Goal: Information Seeking & Learning: Learn about a topic

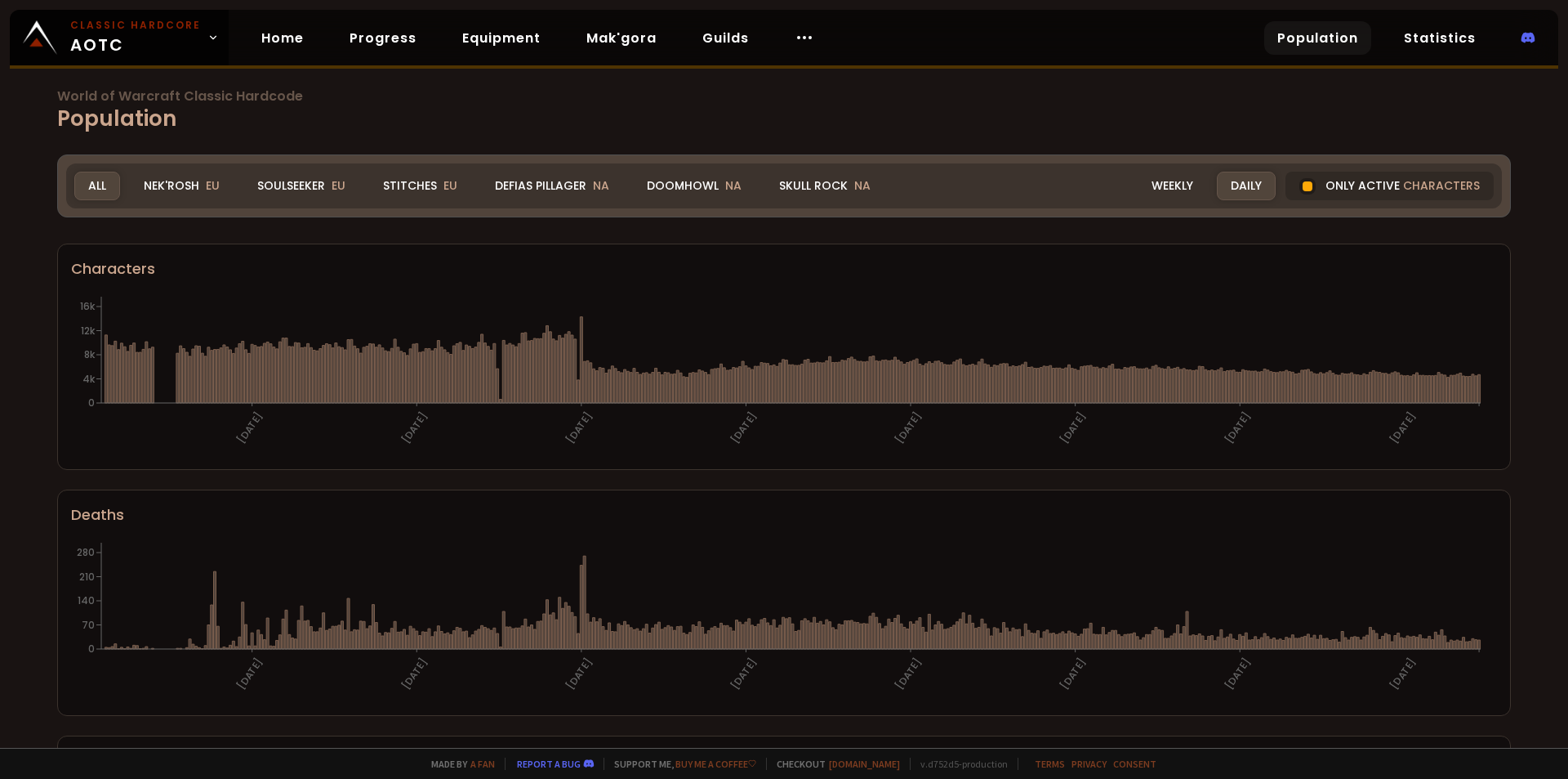
drag, startPoint x: 1235, startPoint y: 190, endPoint x: 1093, endPoint y: 232, distance: 148.1
click at [1235, 190] on div "Daily" at bounding box center [1246, 185] width 58 height 28
click at [1158, 191] on div "Weekly" at bounding box center [1171, 185] width 69 height 28
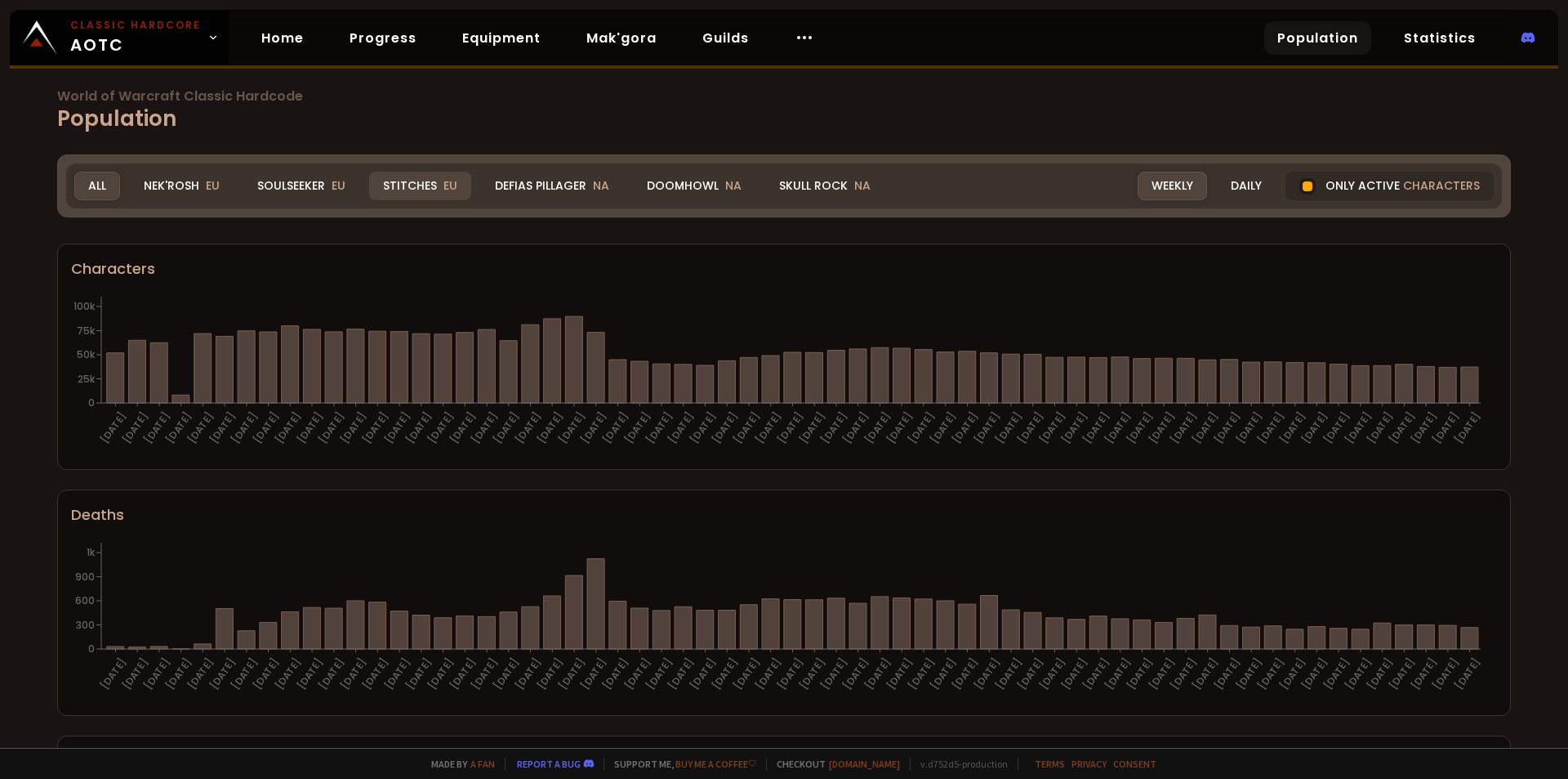
click at [432, 186] on div "Stitches EU" at bounding box center [420, 185] width 102 height 28
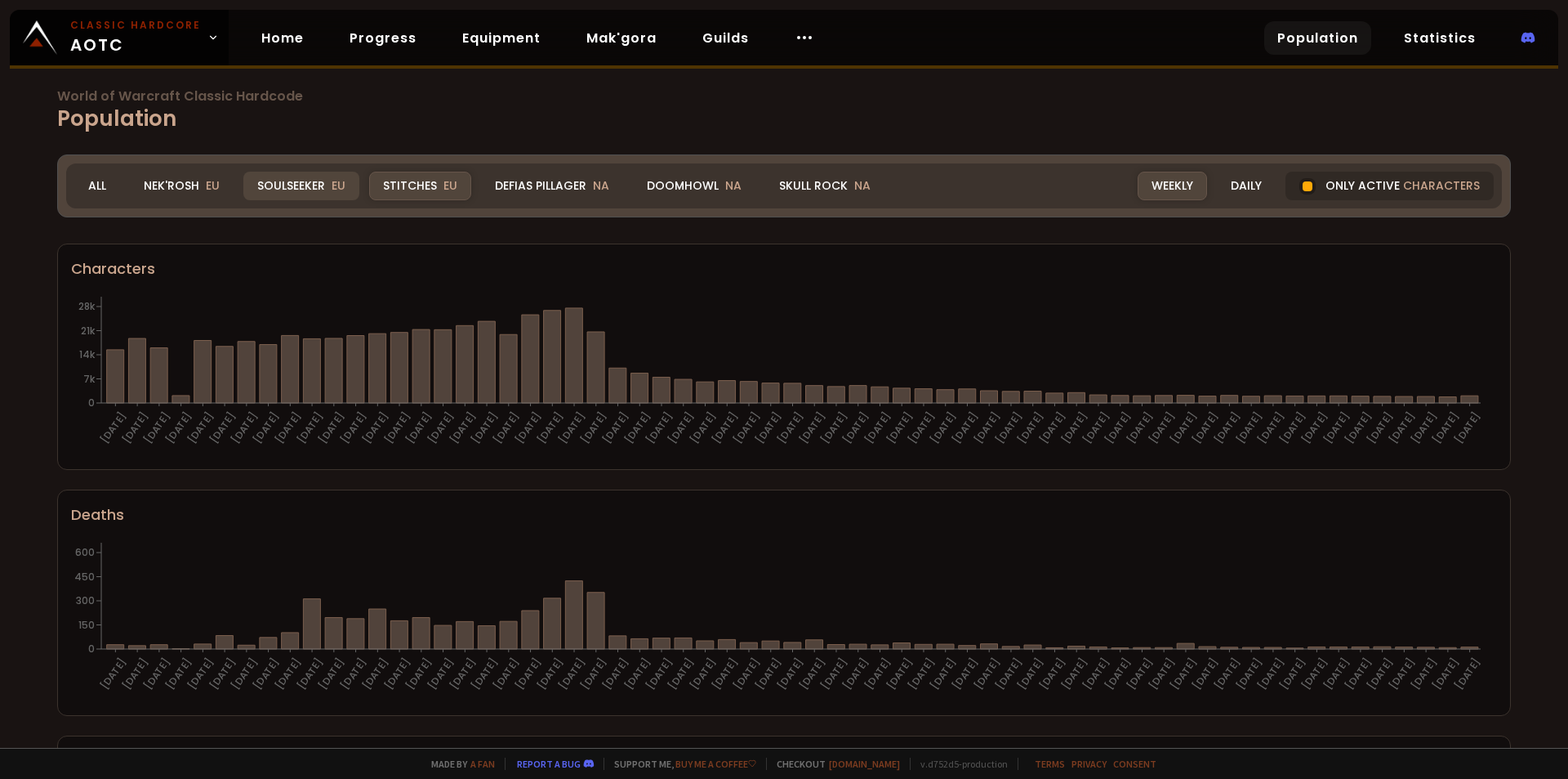
click at [305, 190] on div "Soulseeker EU" at bounding box center [301, 185] width 116 height 28
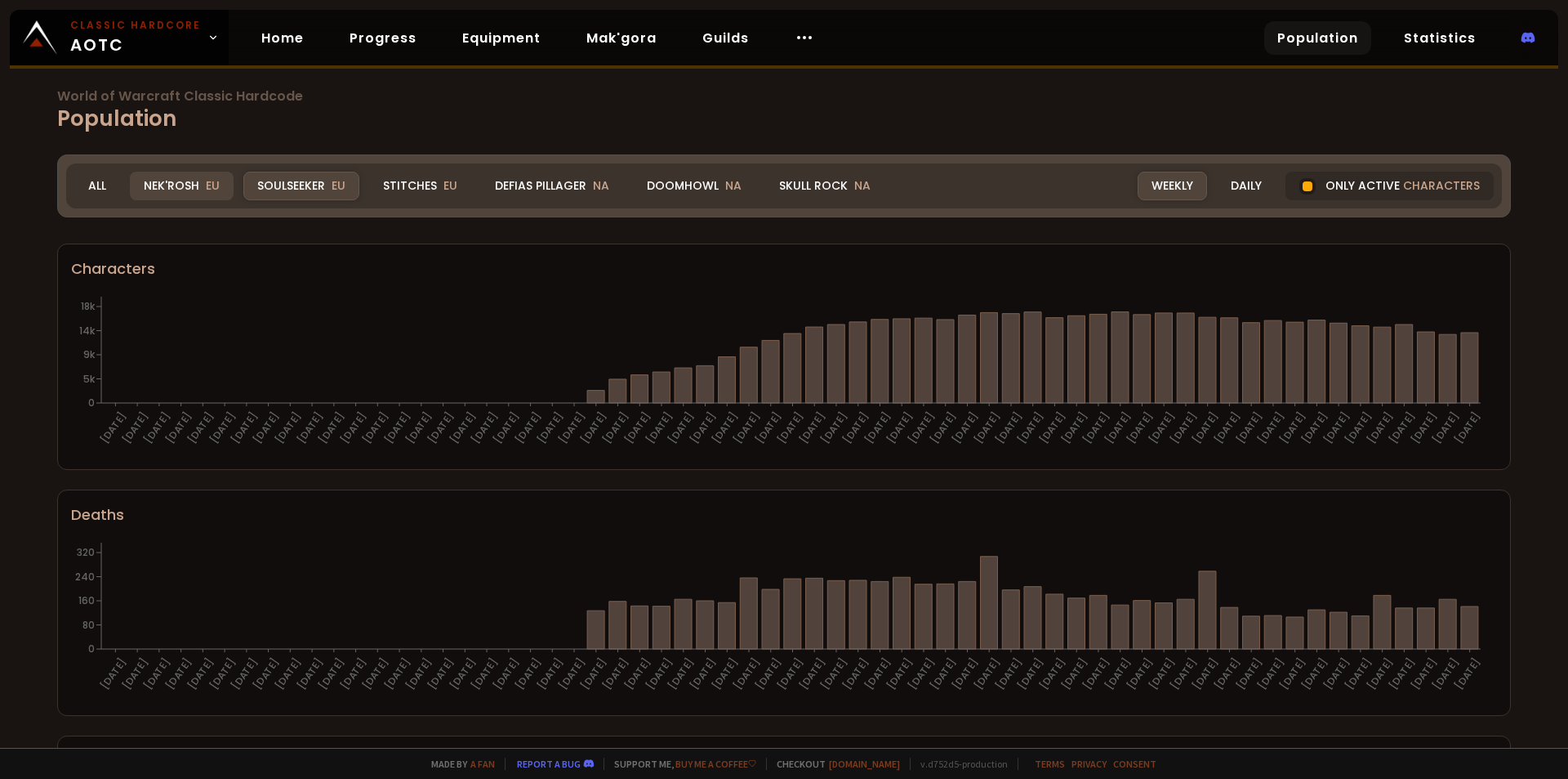
click at [180, 185] on div "Nek'Rosh EU" at bounding box center [181, 185] width 103 height 28
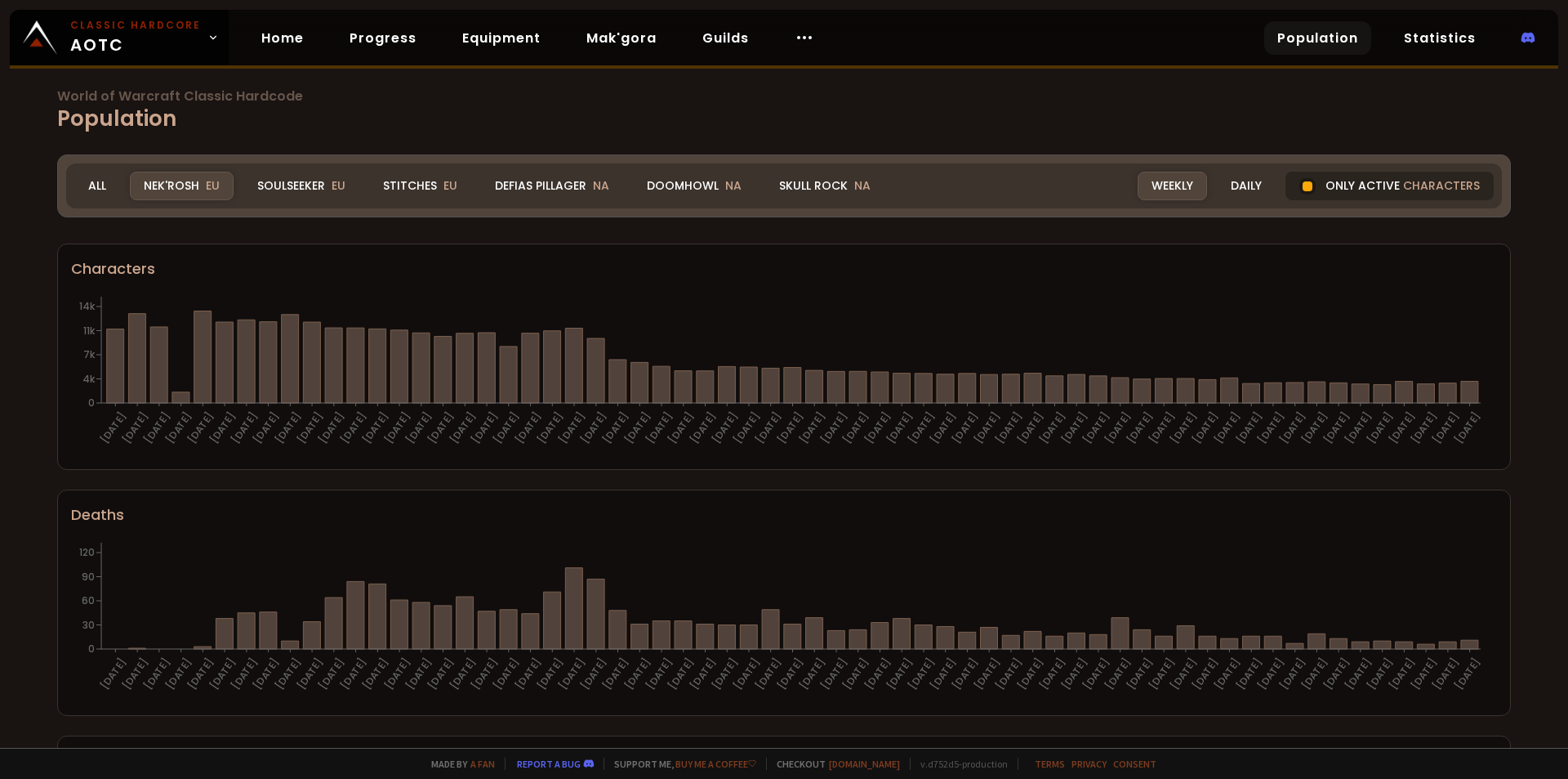
click at [1303, 187] on div at bounding box center [1308, 186] width 10 height 10
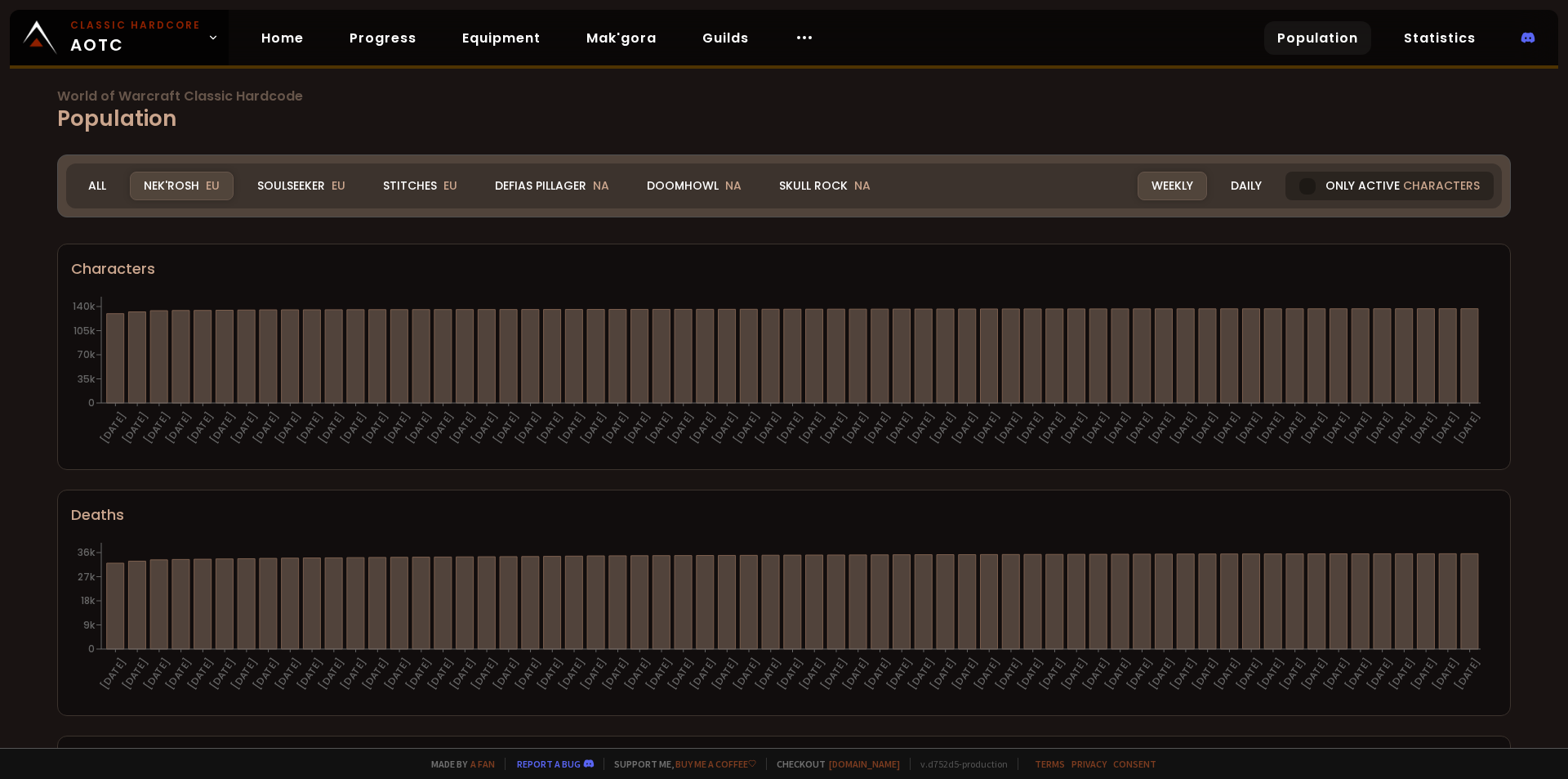
click at [1304, 184] on div at bounding box center [1307, 186] width 17 height 17
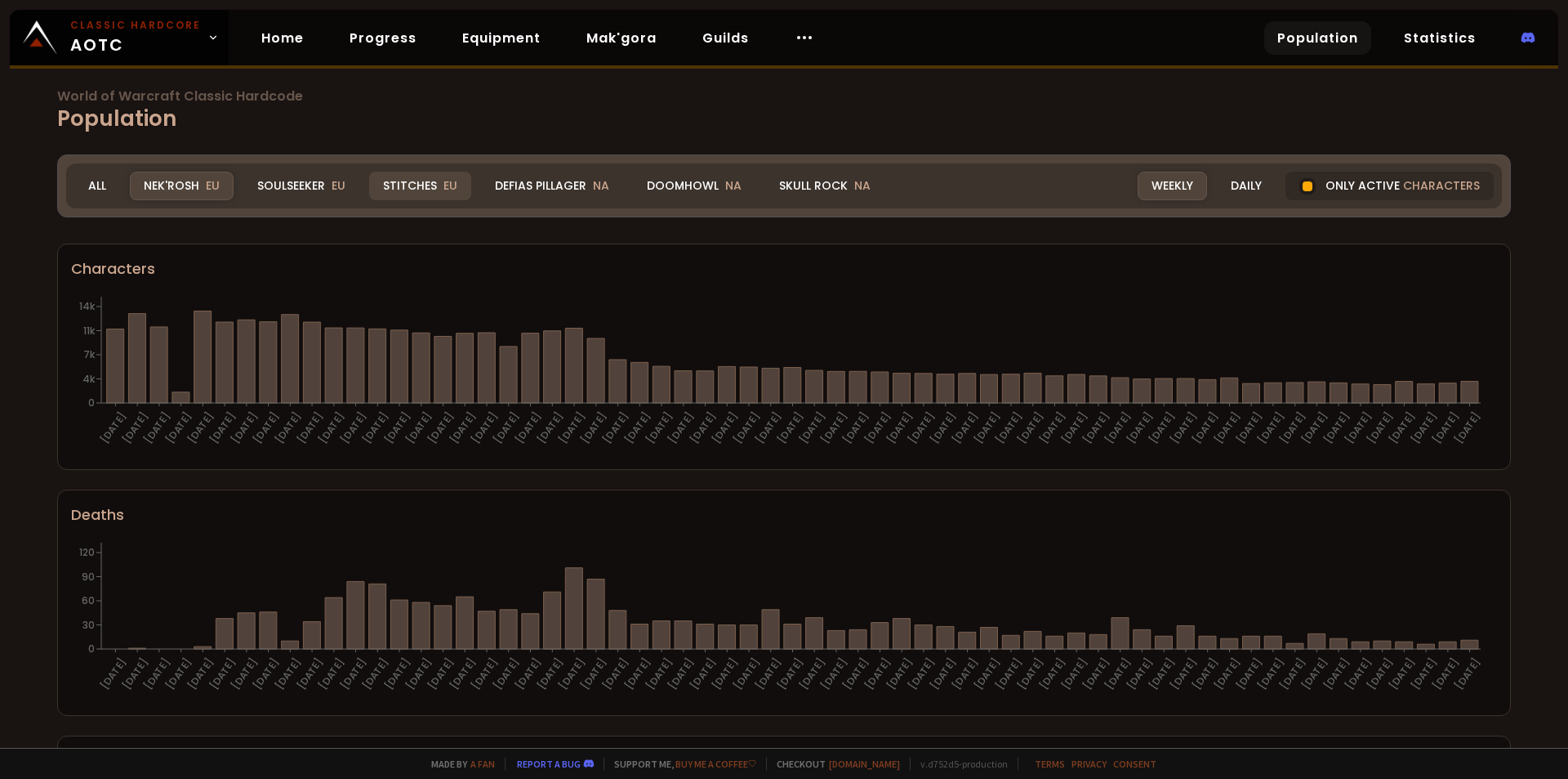
click at [389, 181] on div "Stitches EU" at bounding box center [420, 185] width 102 height 28
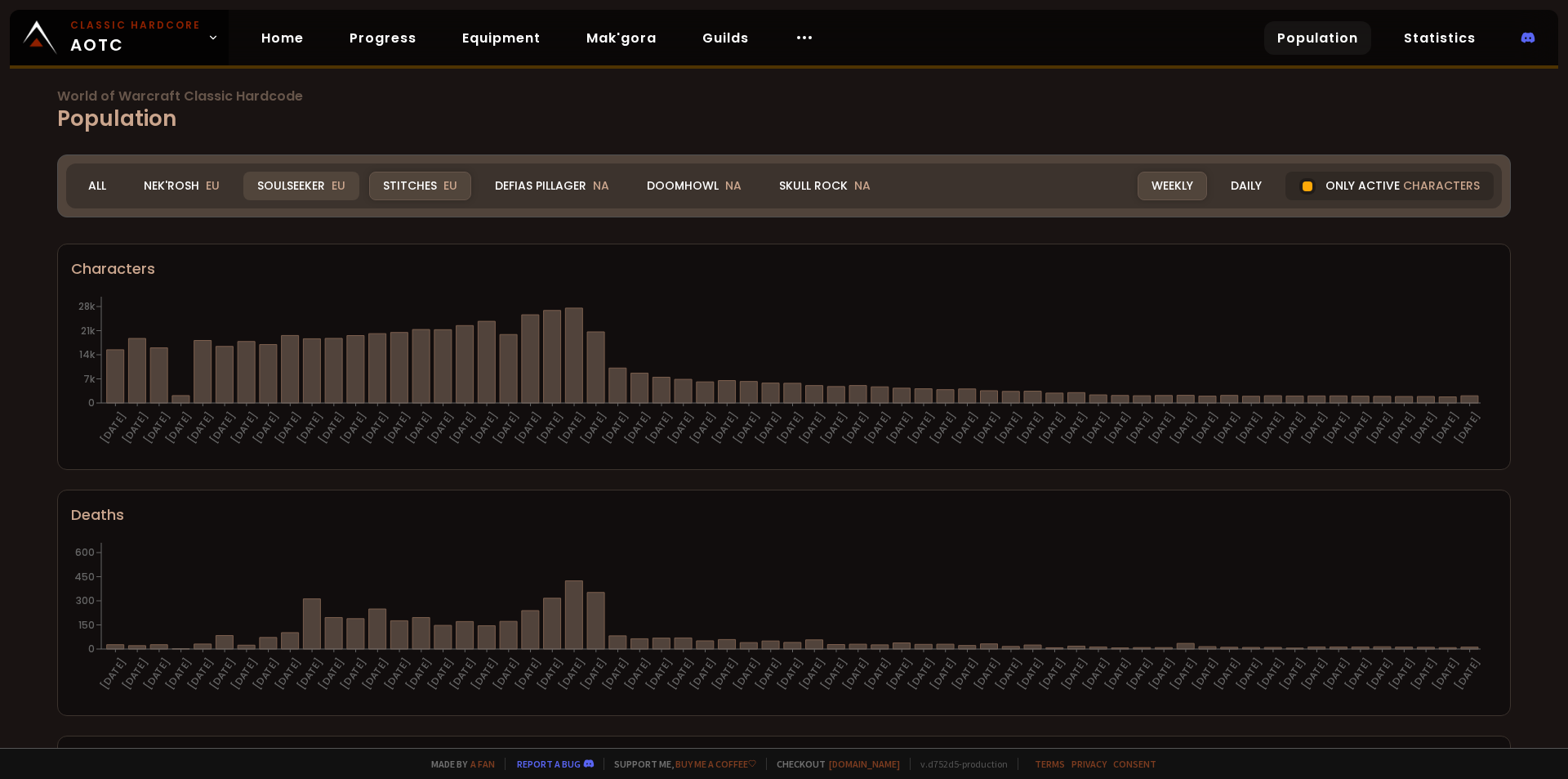
click at [297, 175] on div "Soulseeker EU" at bounding box center [301, 185] width 116 height 28
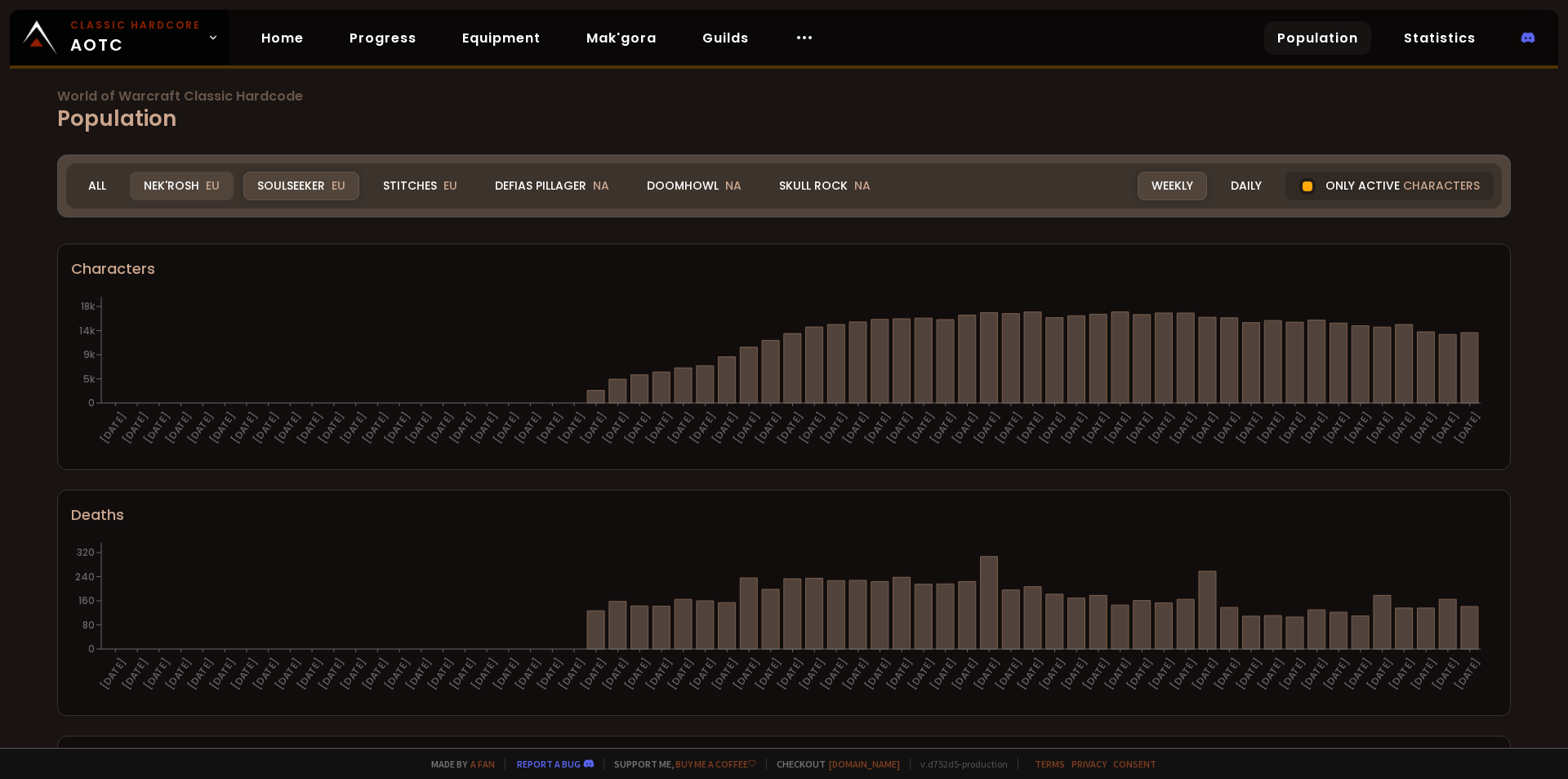
click at [161, 185] on div "Nek'Rosh EU" at bounding box center [181, 185] width 103 height 28
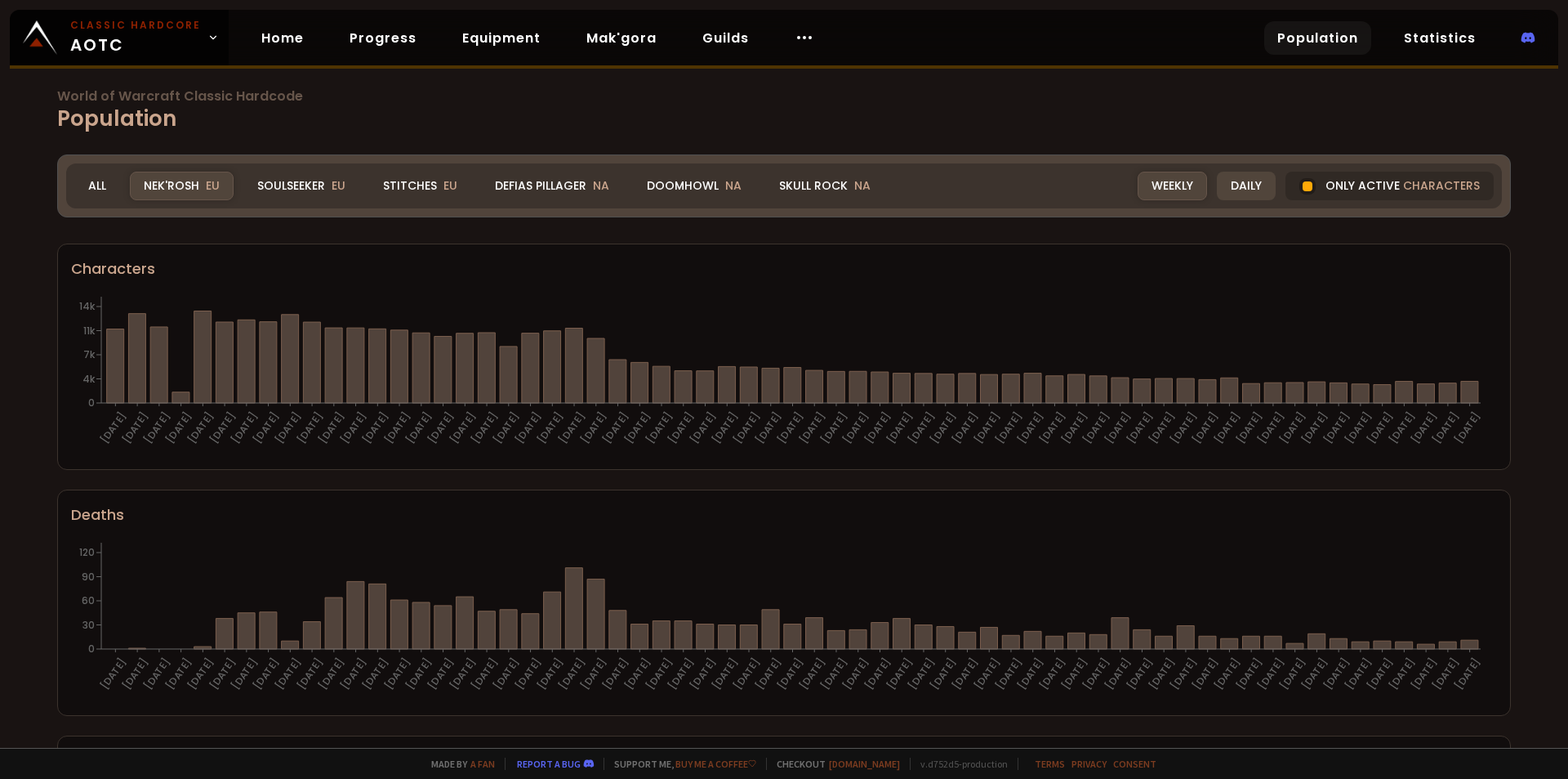
click at [1223, 188] on div "Daily" at bounding box center [1246, 185] width 58 height 28
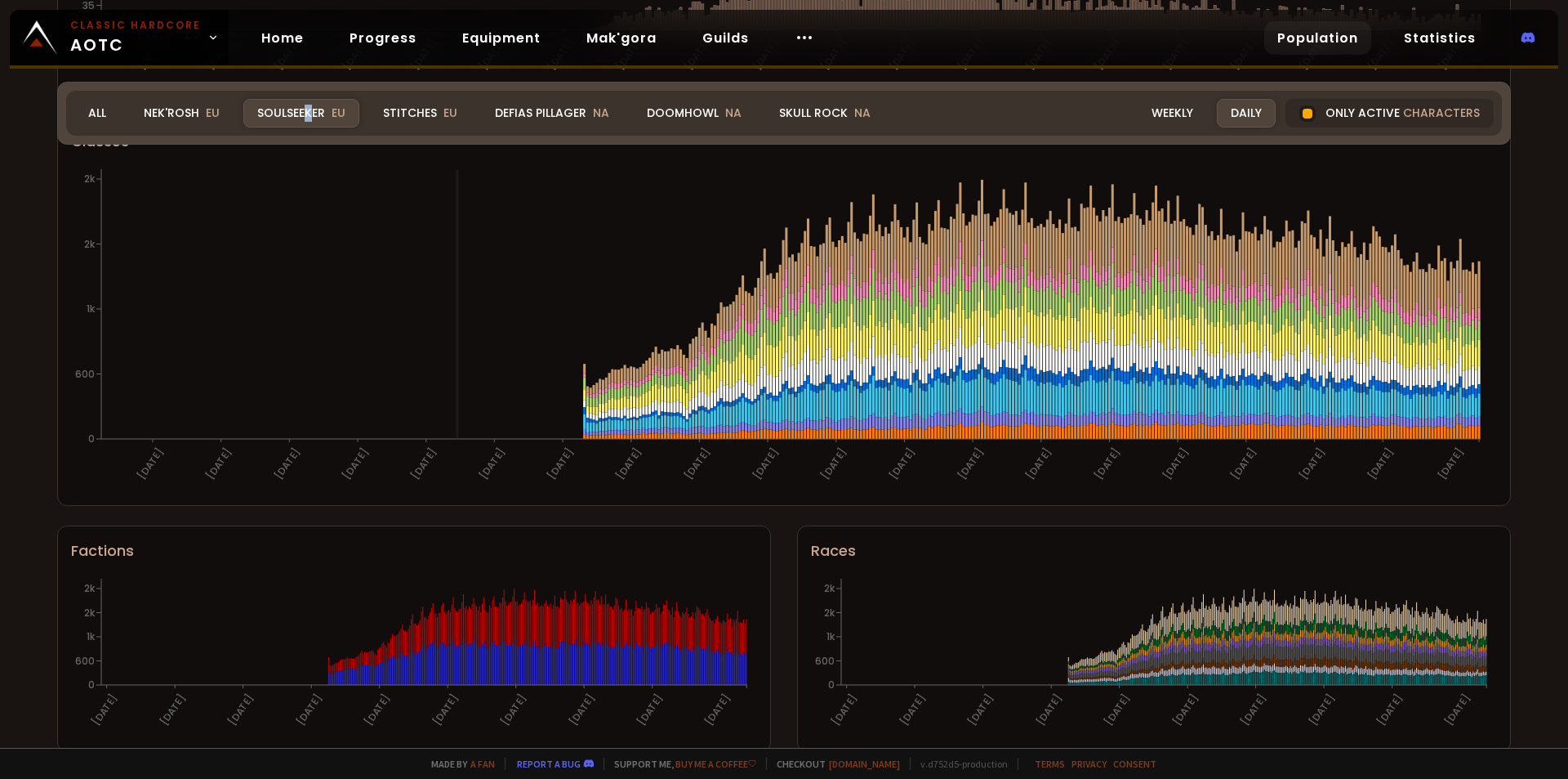
scroll to position [888, 0]
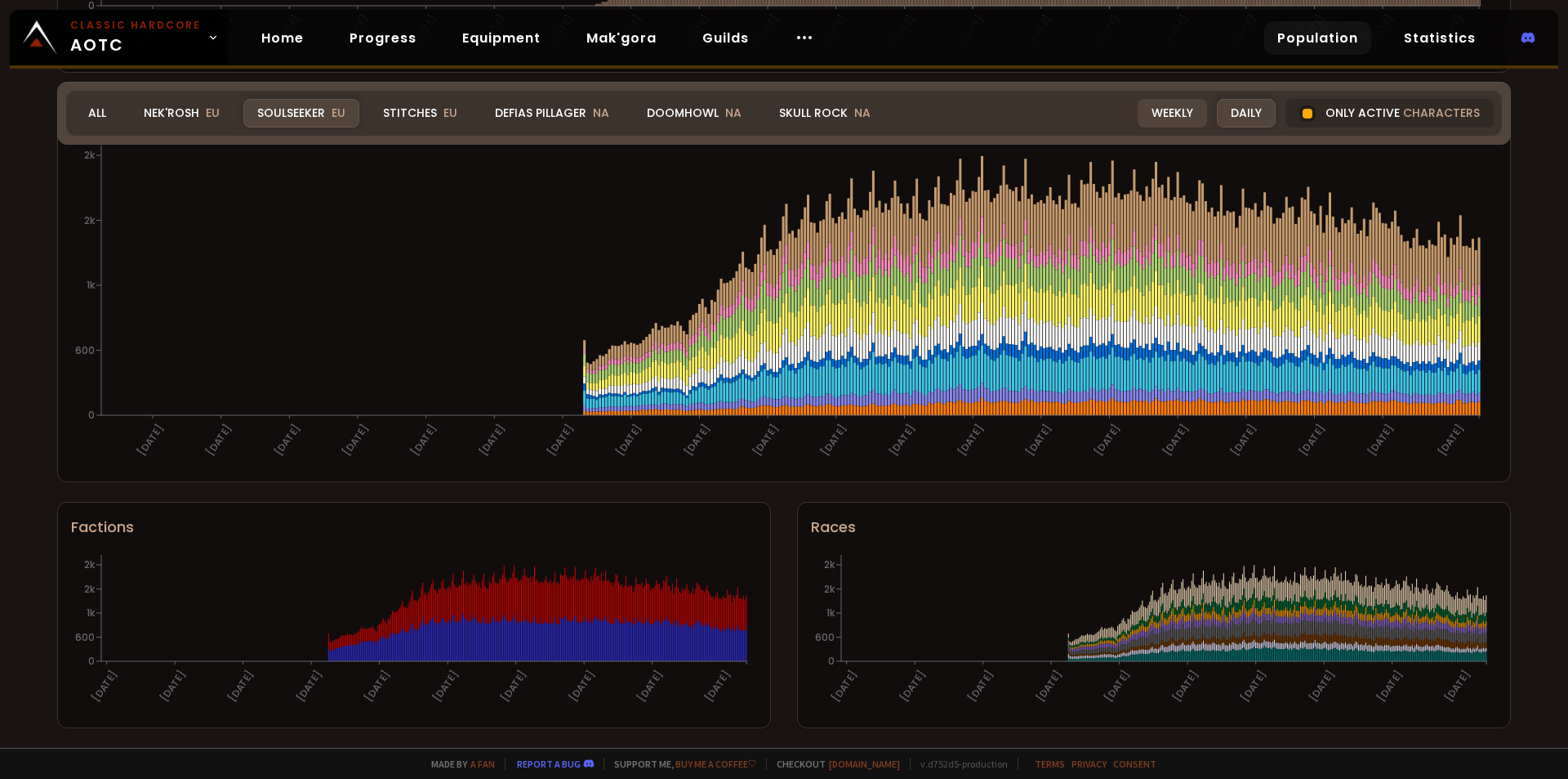
click at [1162, 114] on div "Weekly" at bounding box center [1171, 112] width 69 height 28
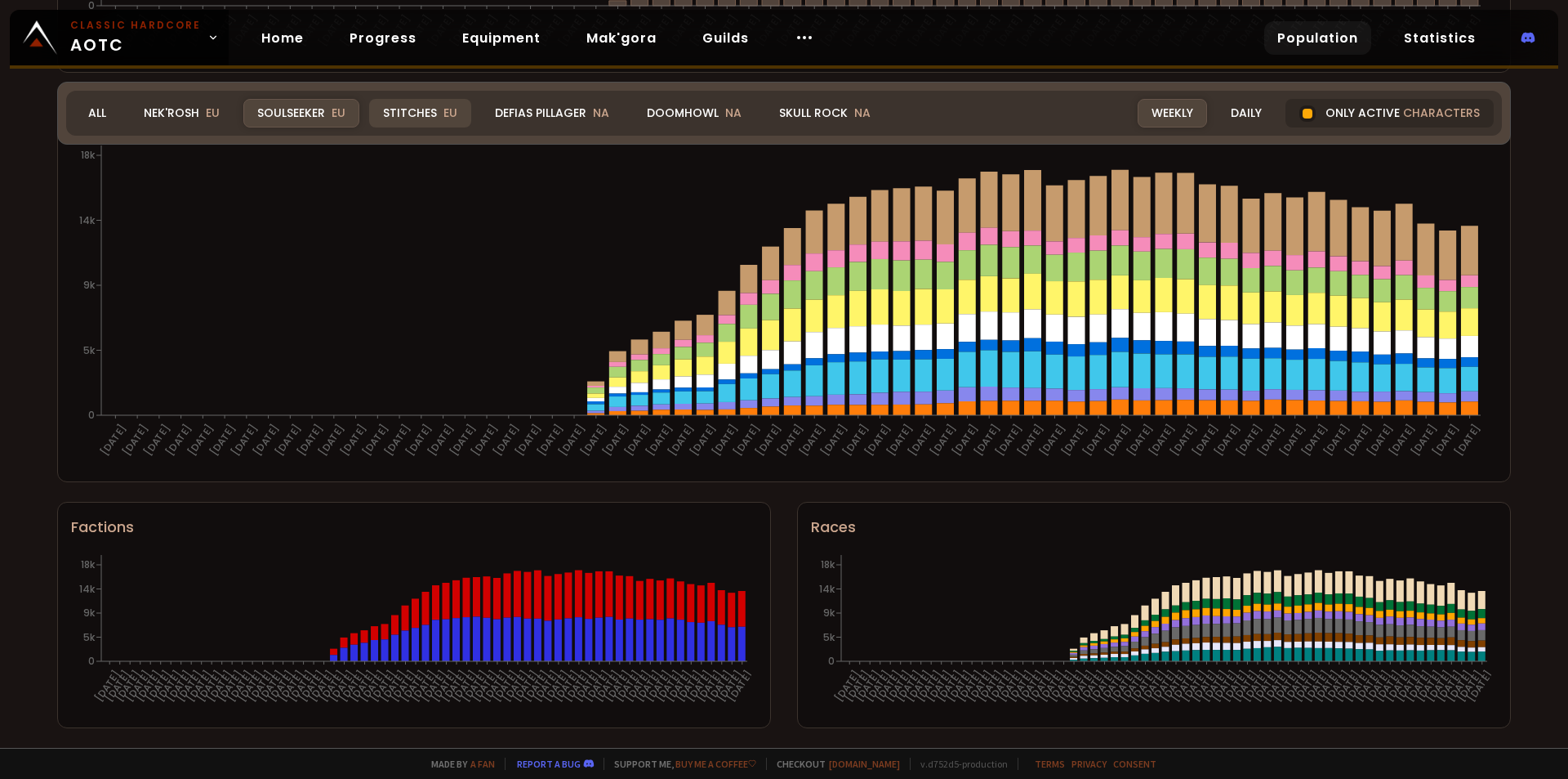
drag, startPoint x: 1243, startPoint y: 113, endPoint x: 398, endPoint y: 118, distance: 845.0
click at [1243, 118] on div "Daily" at bounding box center [1246, 112] width 58 height 28
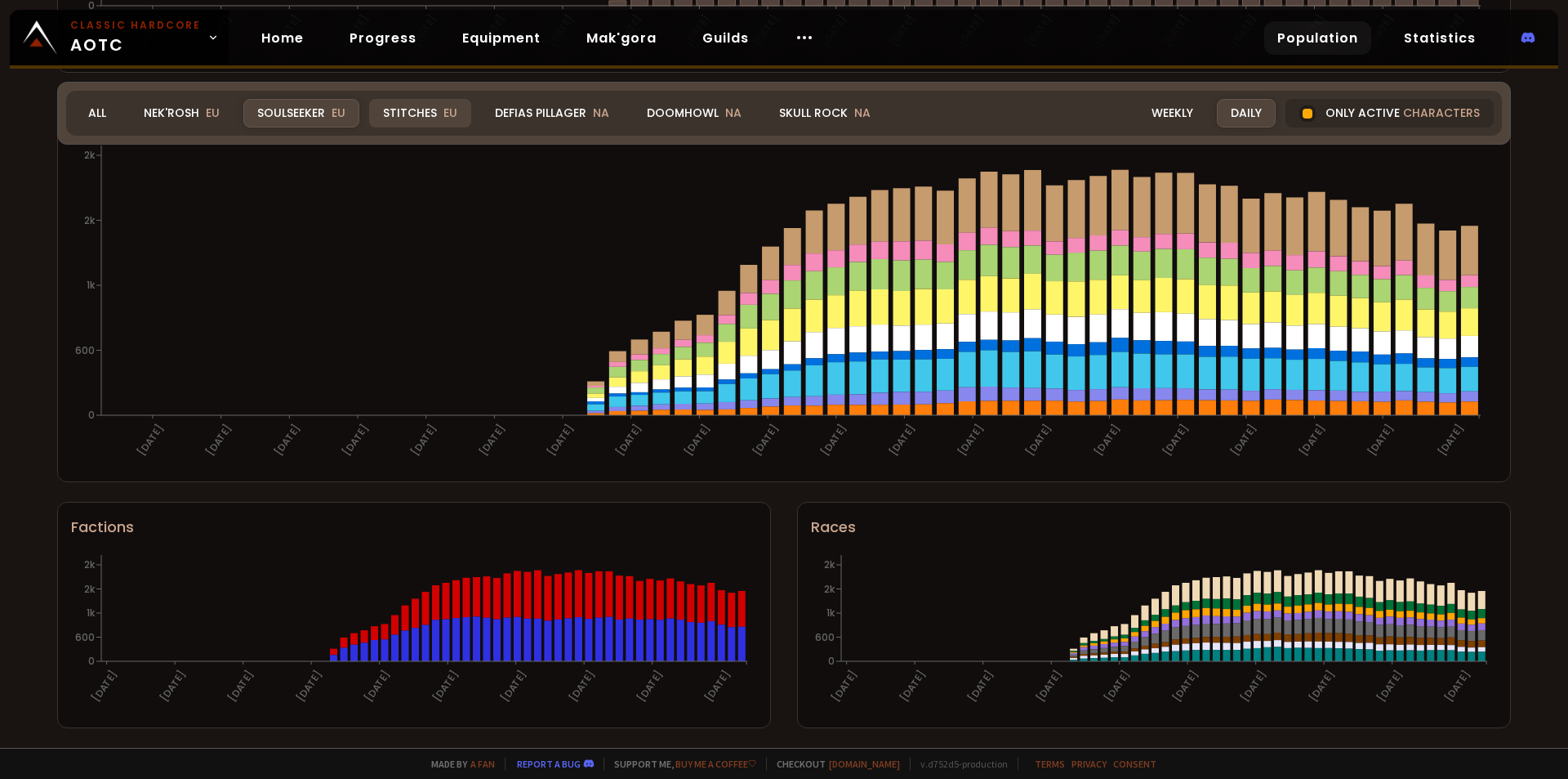
drag, startPoint x: 421, startPoint y: 114, endPoint x: 424, endPoint y: 129, distance: 15.3
click at [423, 114] on div "Stitches EU" at bounding box center [420, 112] width 102 height 28
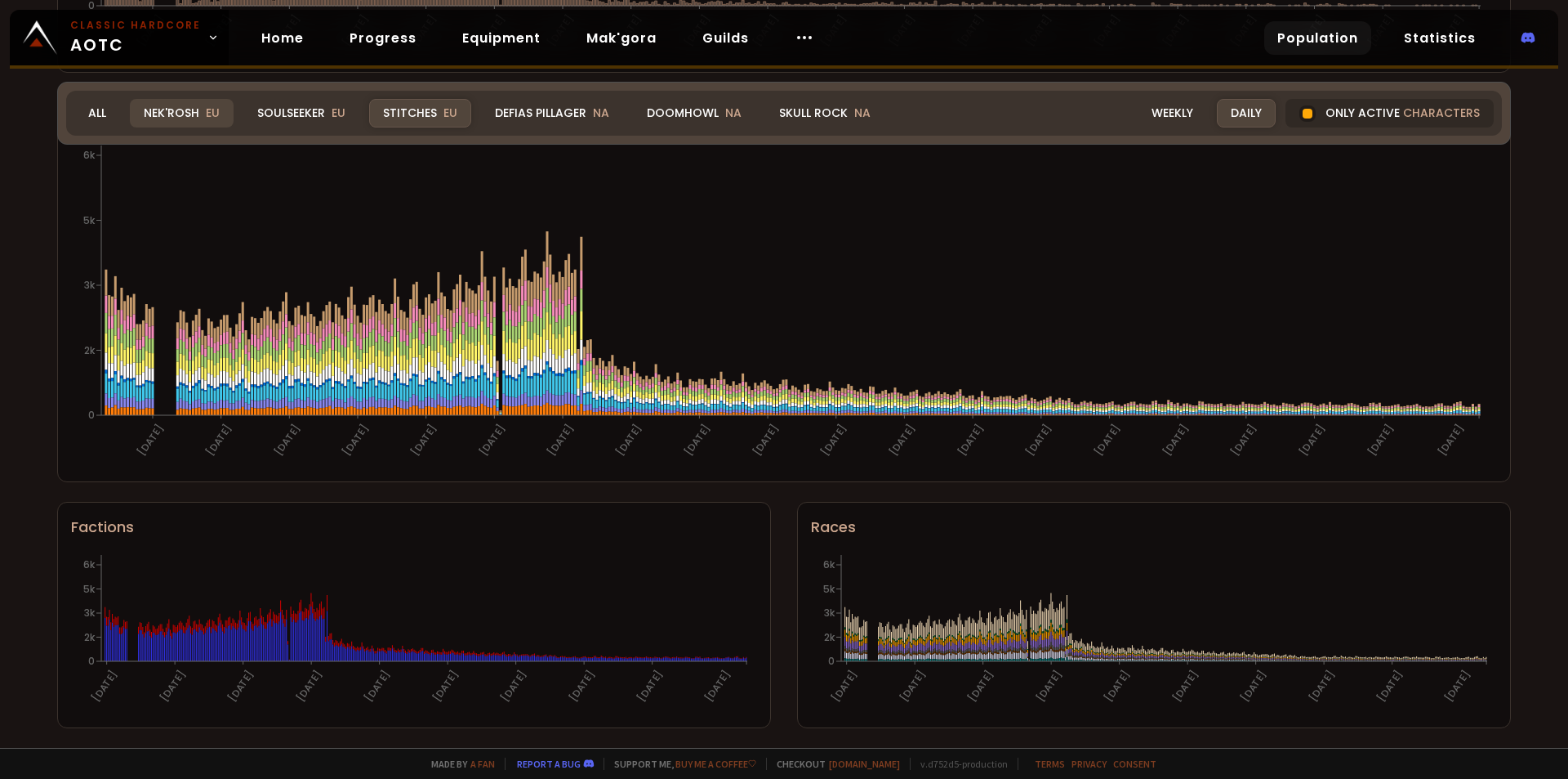
click at [210, 116] on span "EU" at bounding box center [212, 112] width 14 height 17
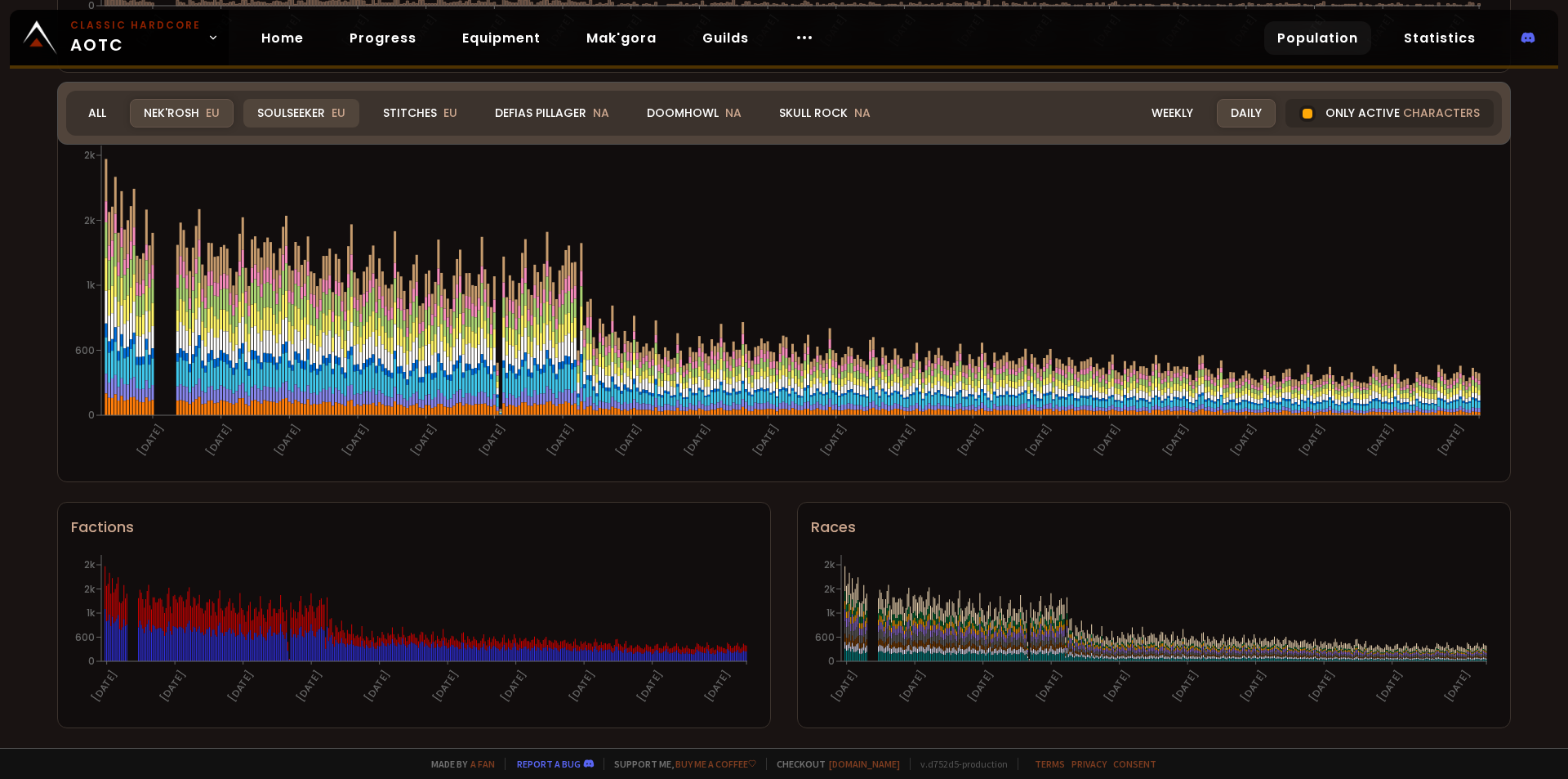
click at [278, 101] on div "Soulseeker EU" at bounding box center [301, 112] width 116 height 28
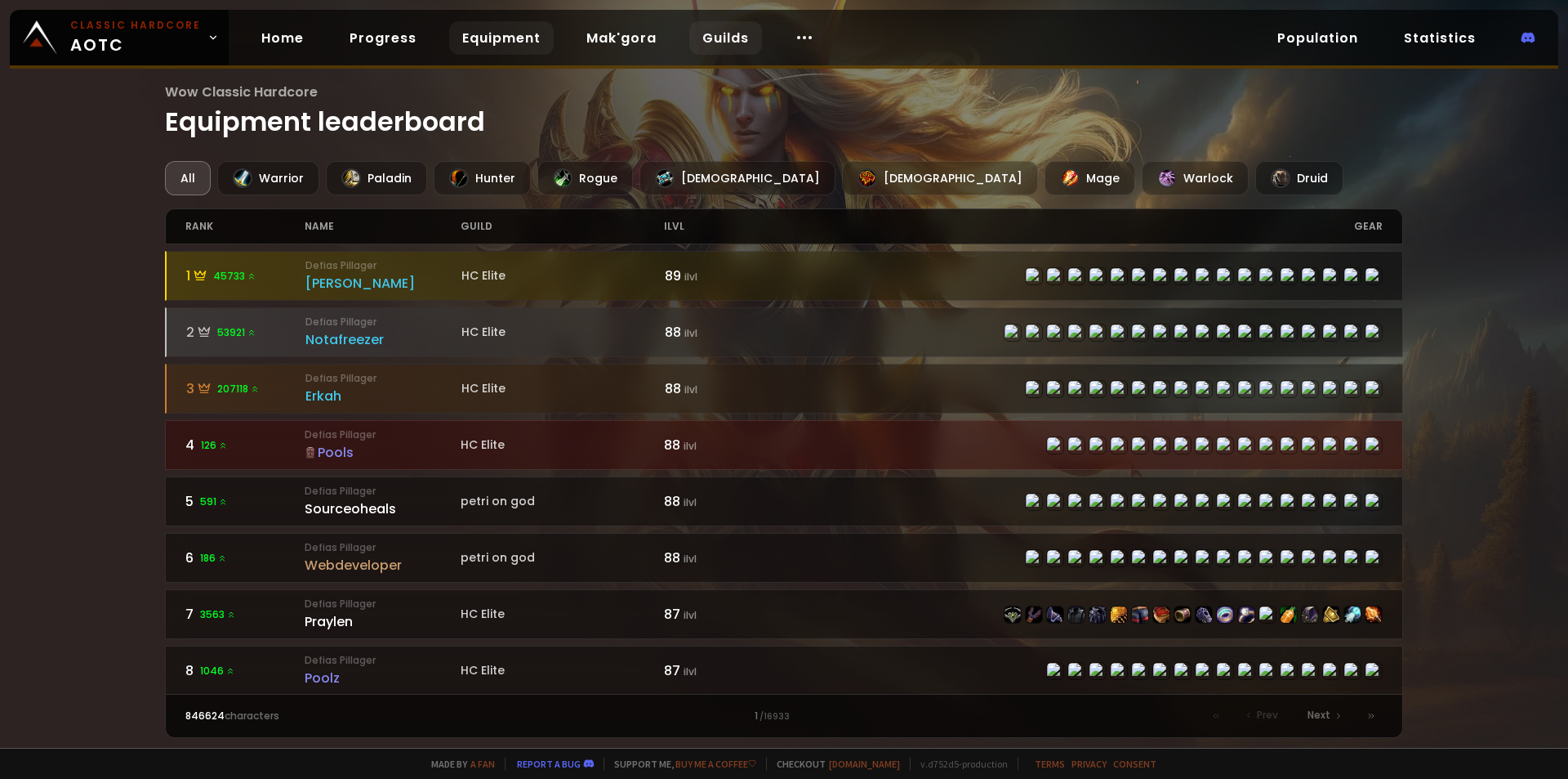
click at [706, 38] on link "Guilds" at bounding box center [725, 38] width 73 height 33
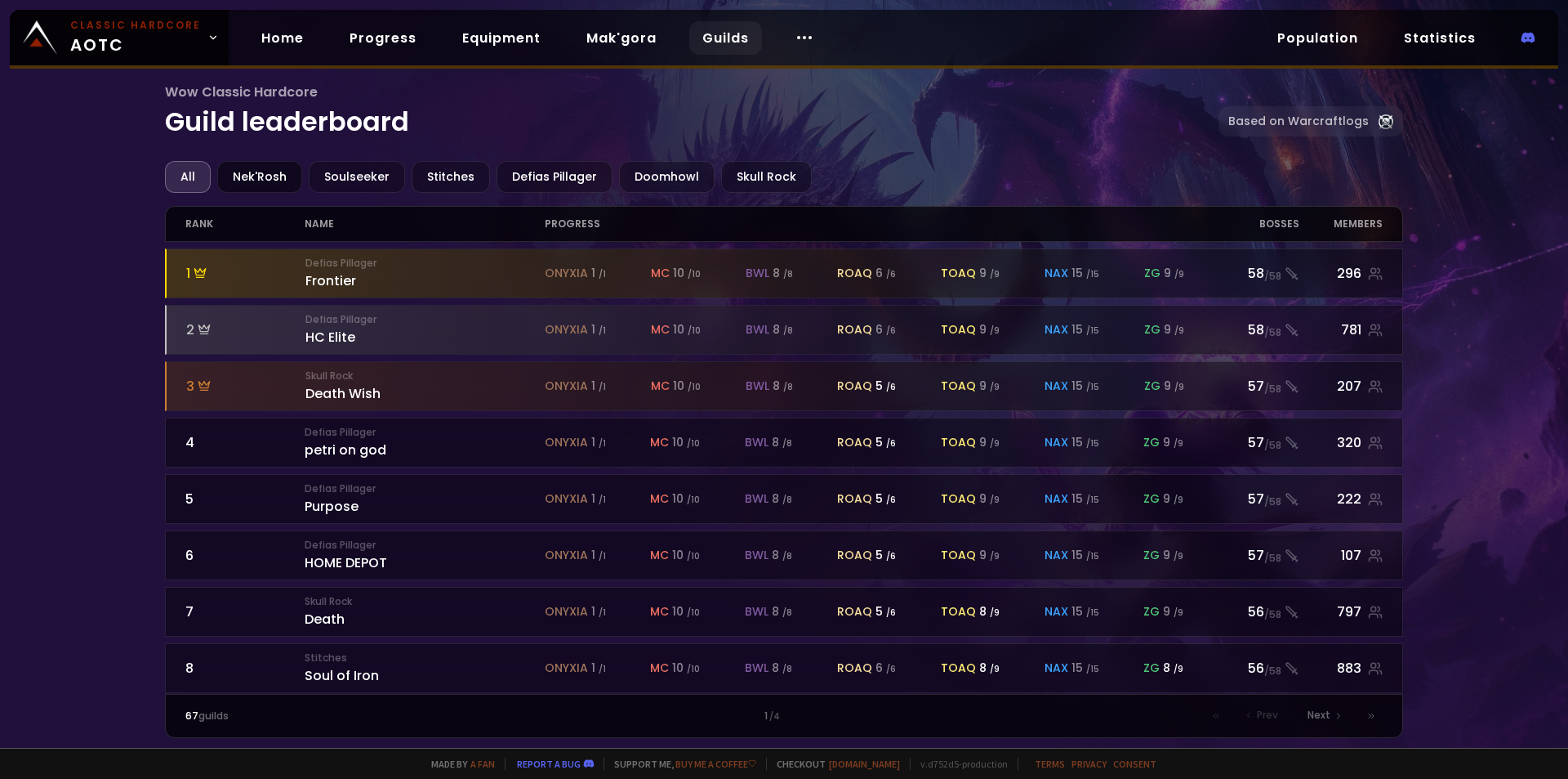
click at [259, 178] on div "Nek'Rosh" at bounding box center [259, 176] width 85 height 32
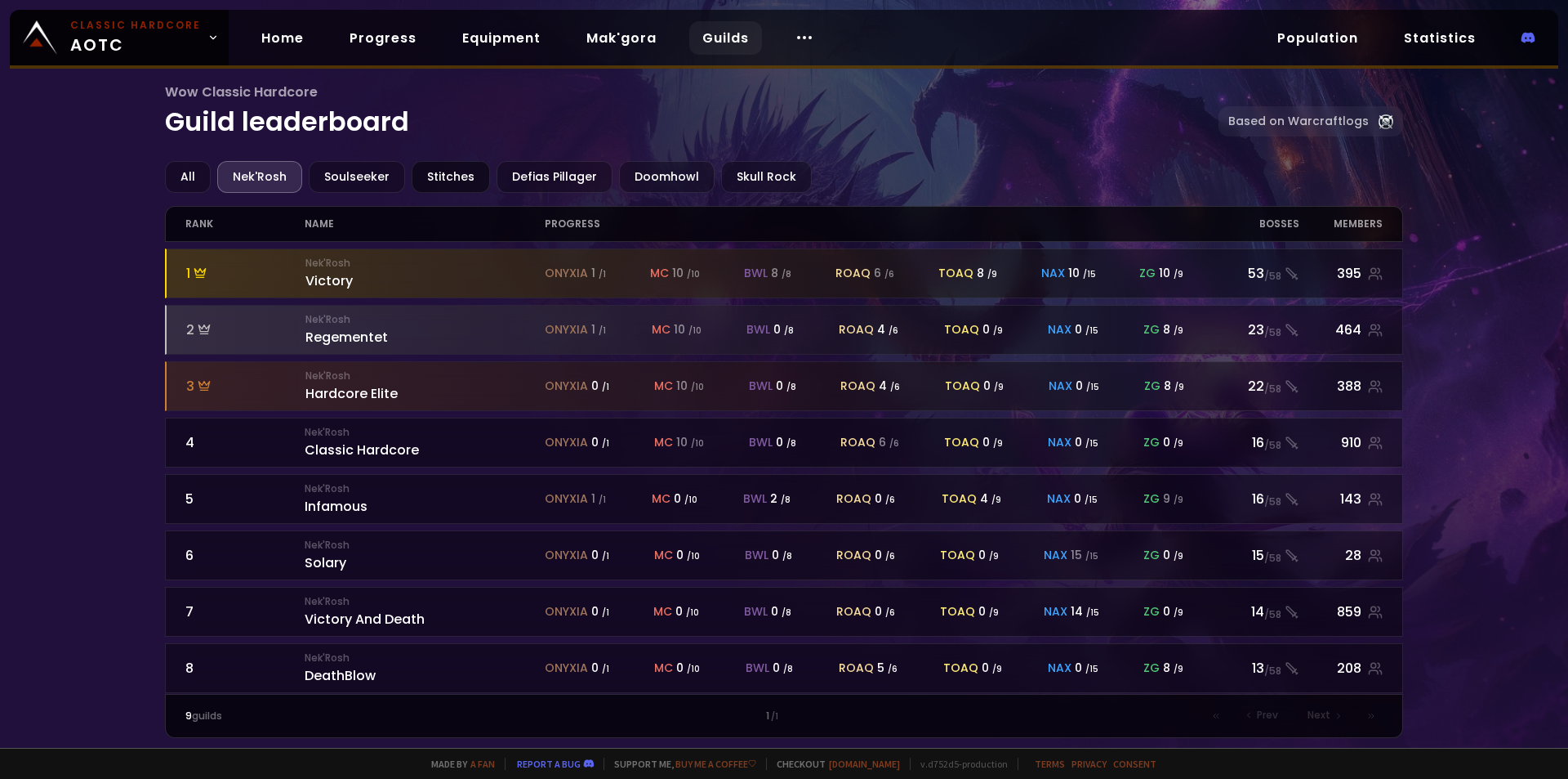
click at [432, 179] on div "Stitches" at bounding box center [450, 176] width 78 height 32
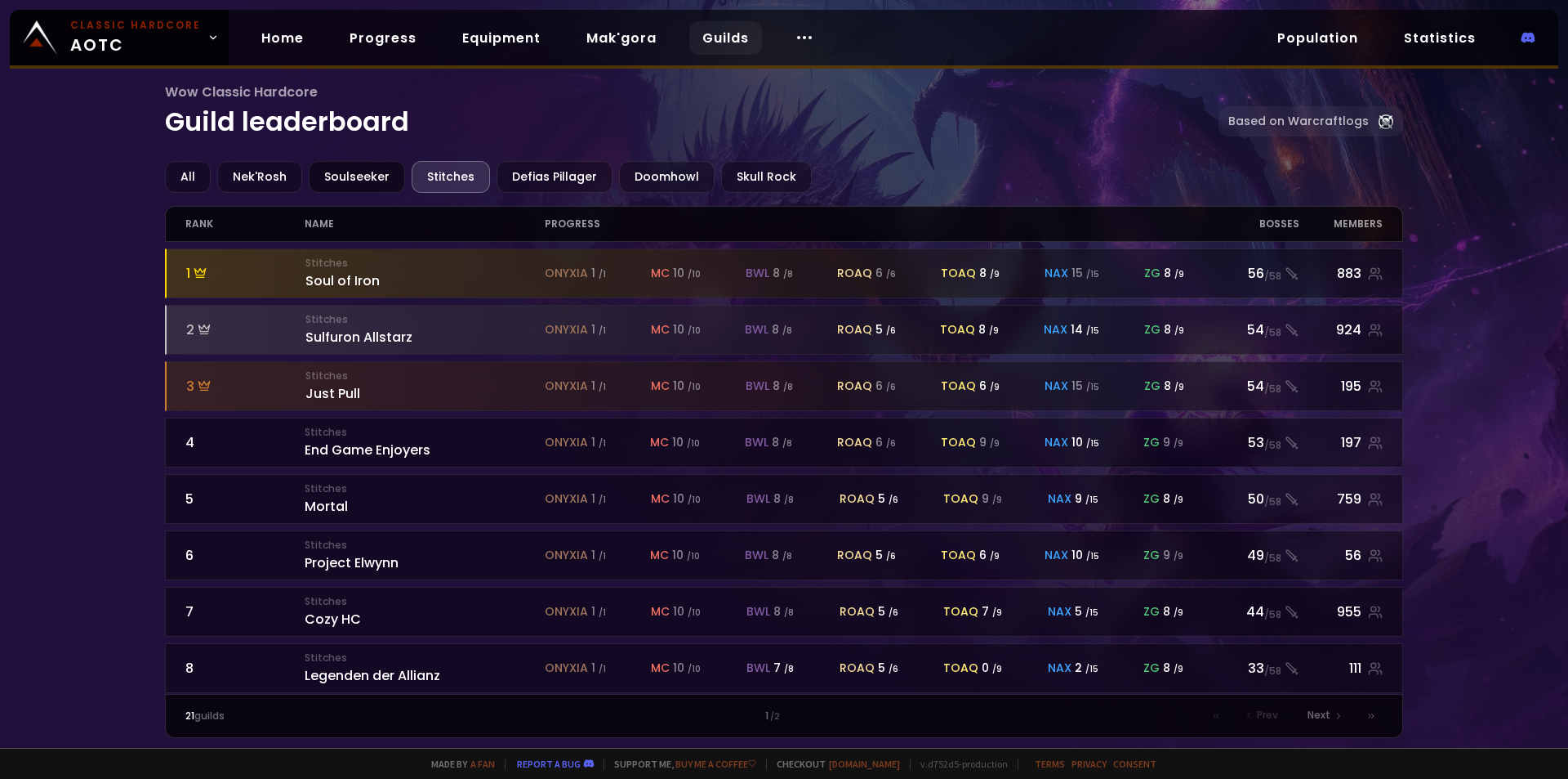
click at [356, 175] on div "Soulseeker" at bounding box center [357, 176] width 96 height 32
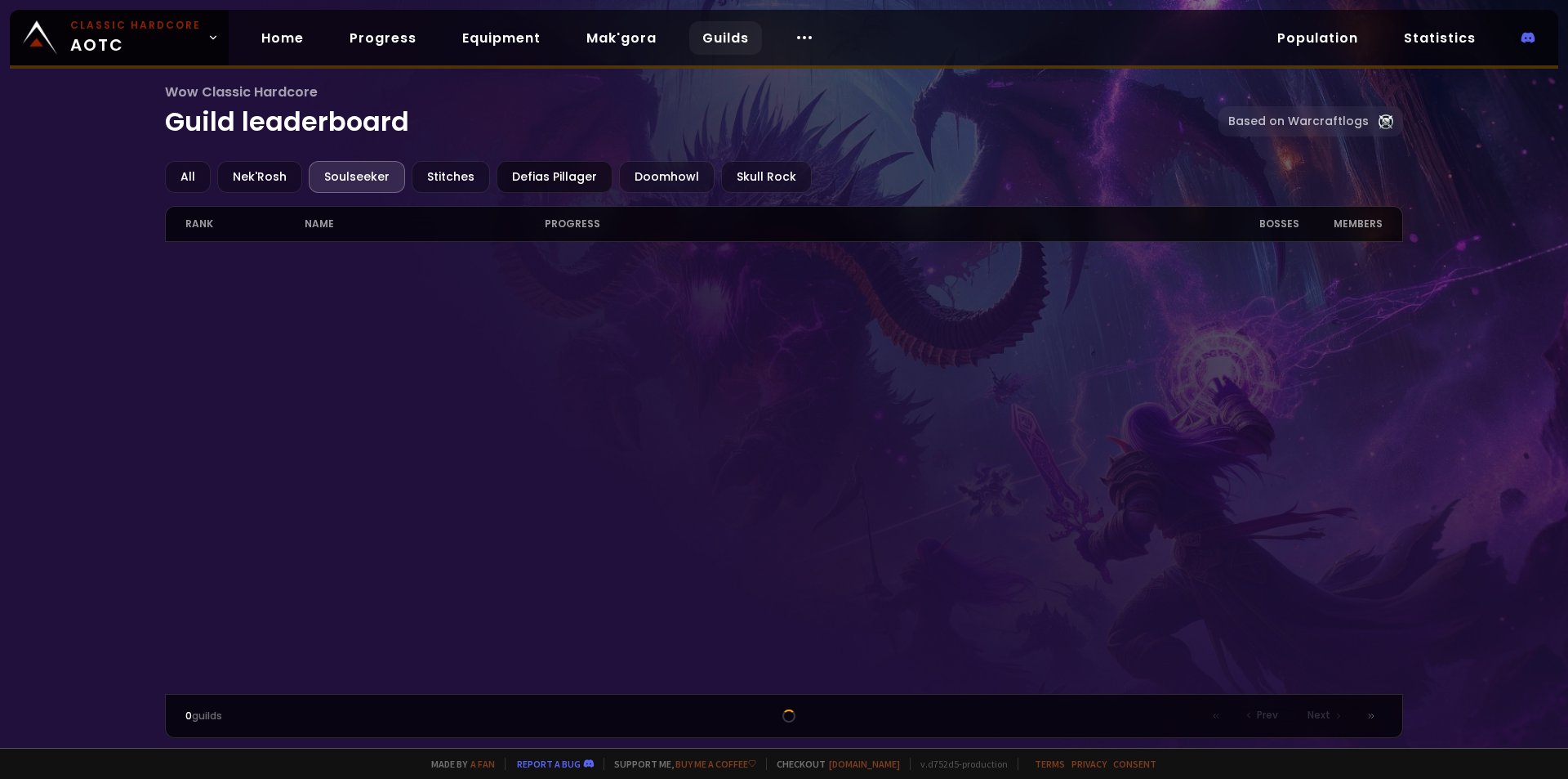
click at [533, 179] on div "Defias Pillager" at bounding box center [555, 176] width 116 height 32
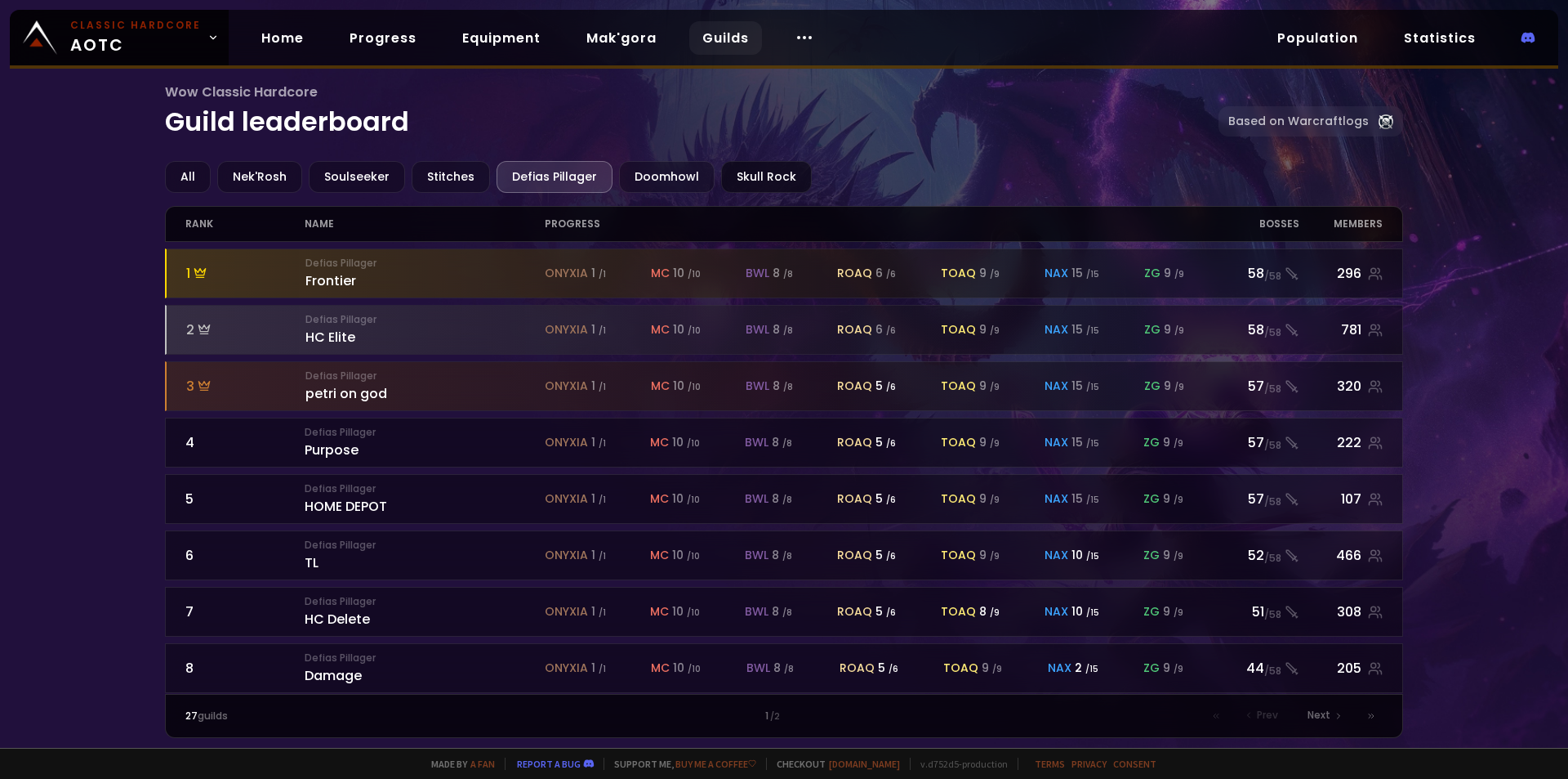
click at [736, 180] on div "Skull Rock" at bounding box center [766, 176] width 91 height 32
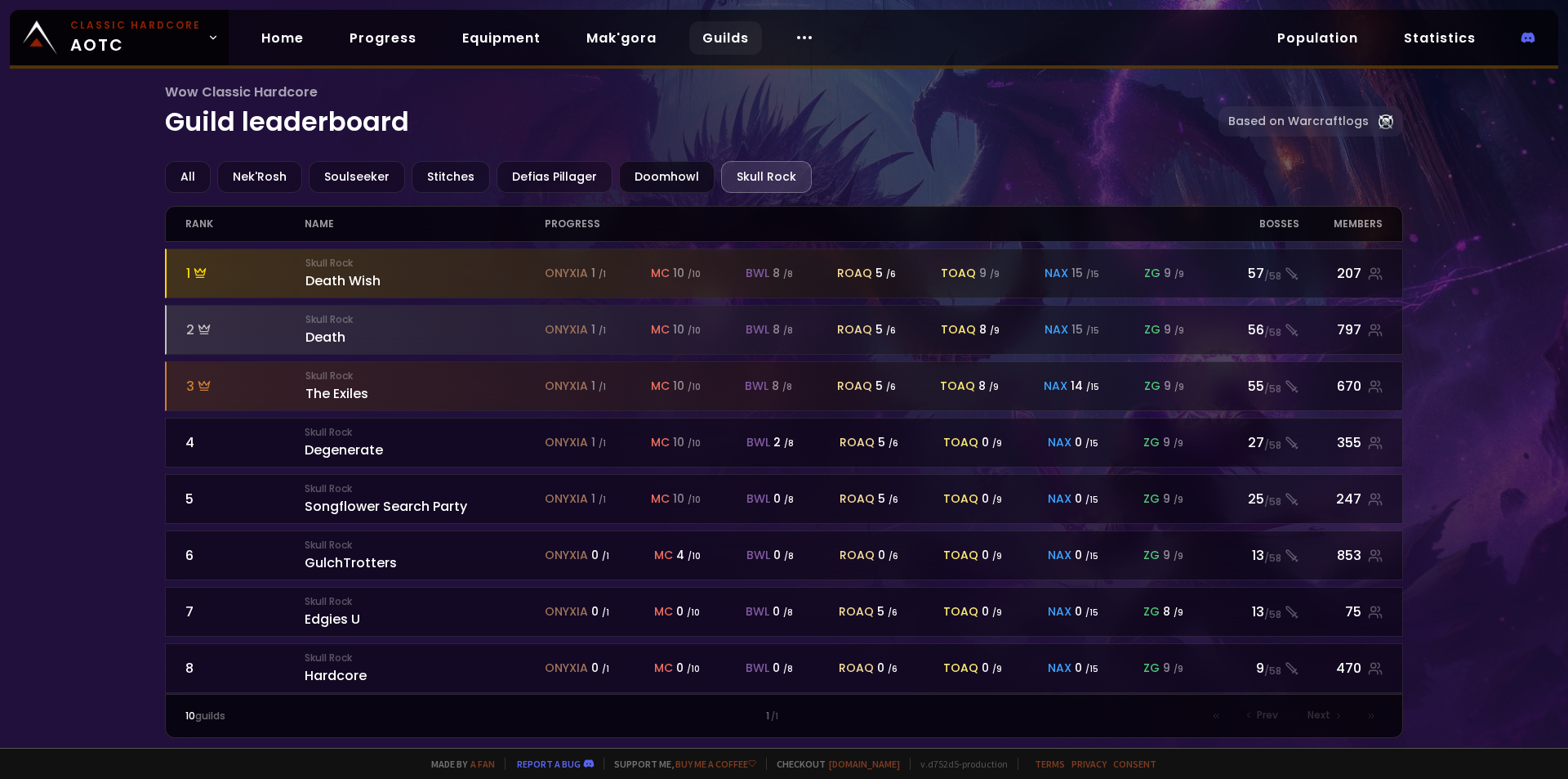
click at [648, 182] on div "Doomhowl" at bounding box center [667, 176] width 96 height 32
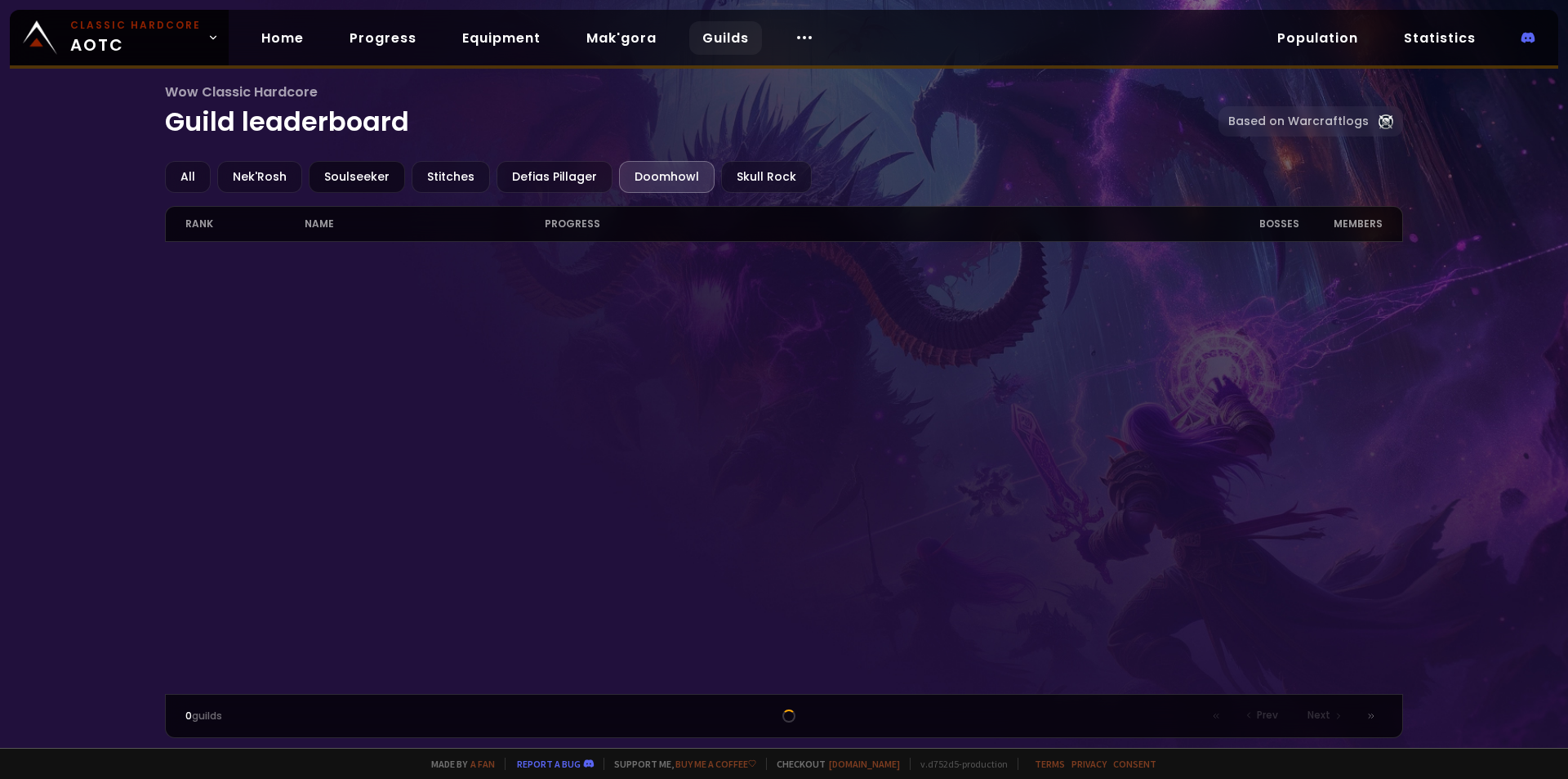
click at [346, 179] on div "Soulseeker" at bounding box center [357, 176] width 96 height 32
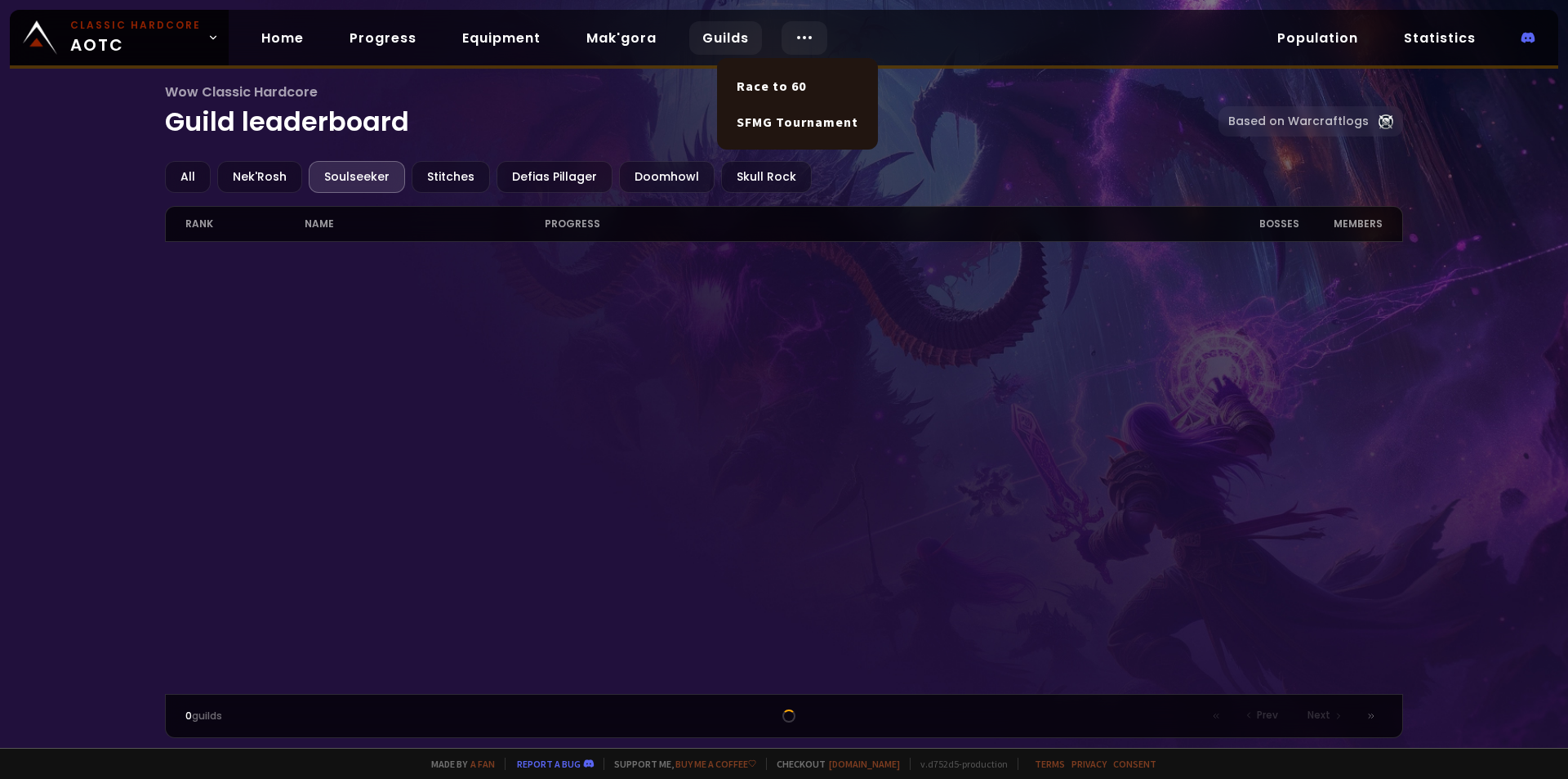
click at [805, 42] on icon at bounding box center [804, 37] width 19 height 19
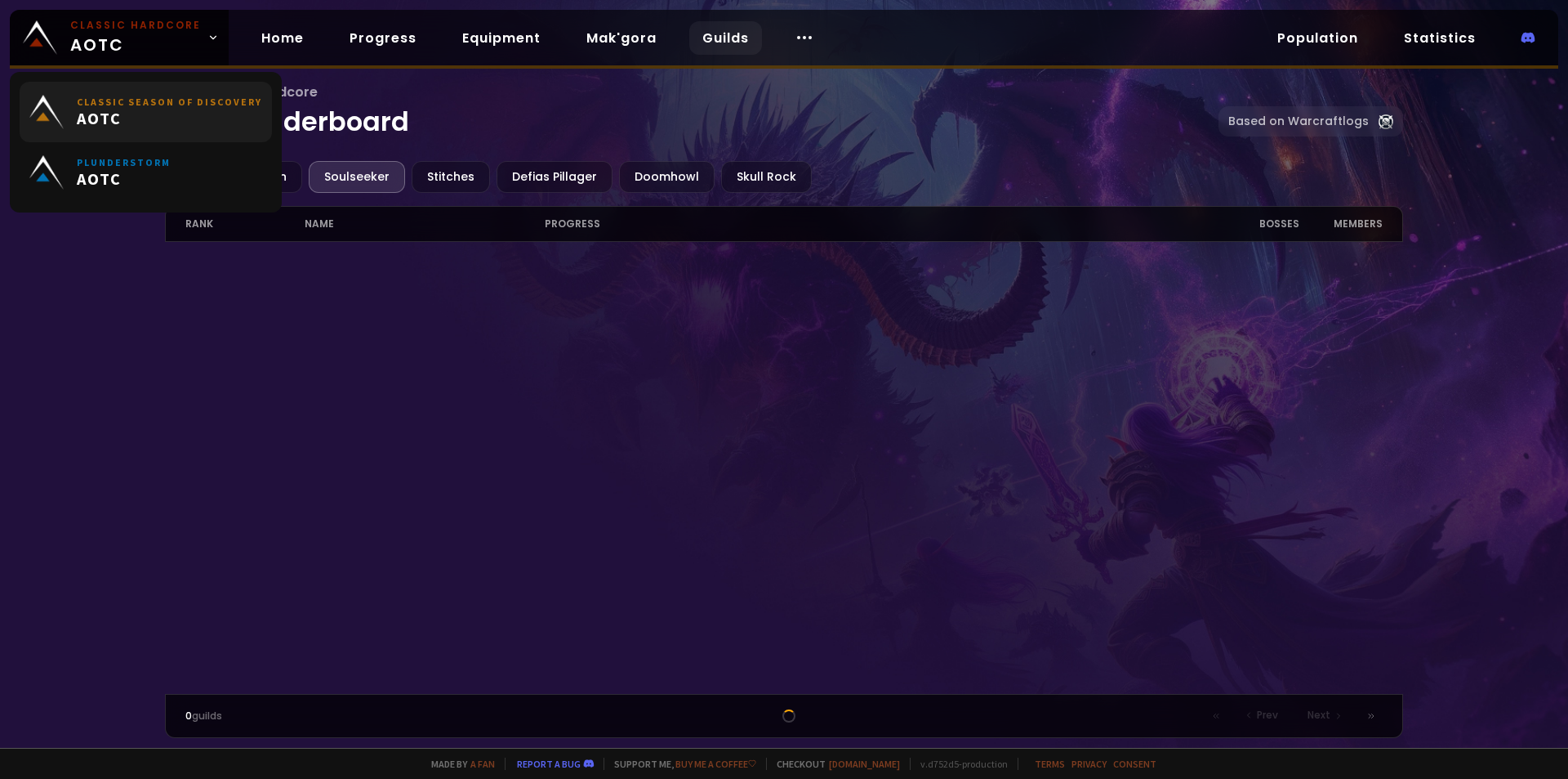
click at [138, 108] on span "AOTC" at bounding box center [170, 118] width 185 height 20
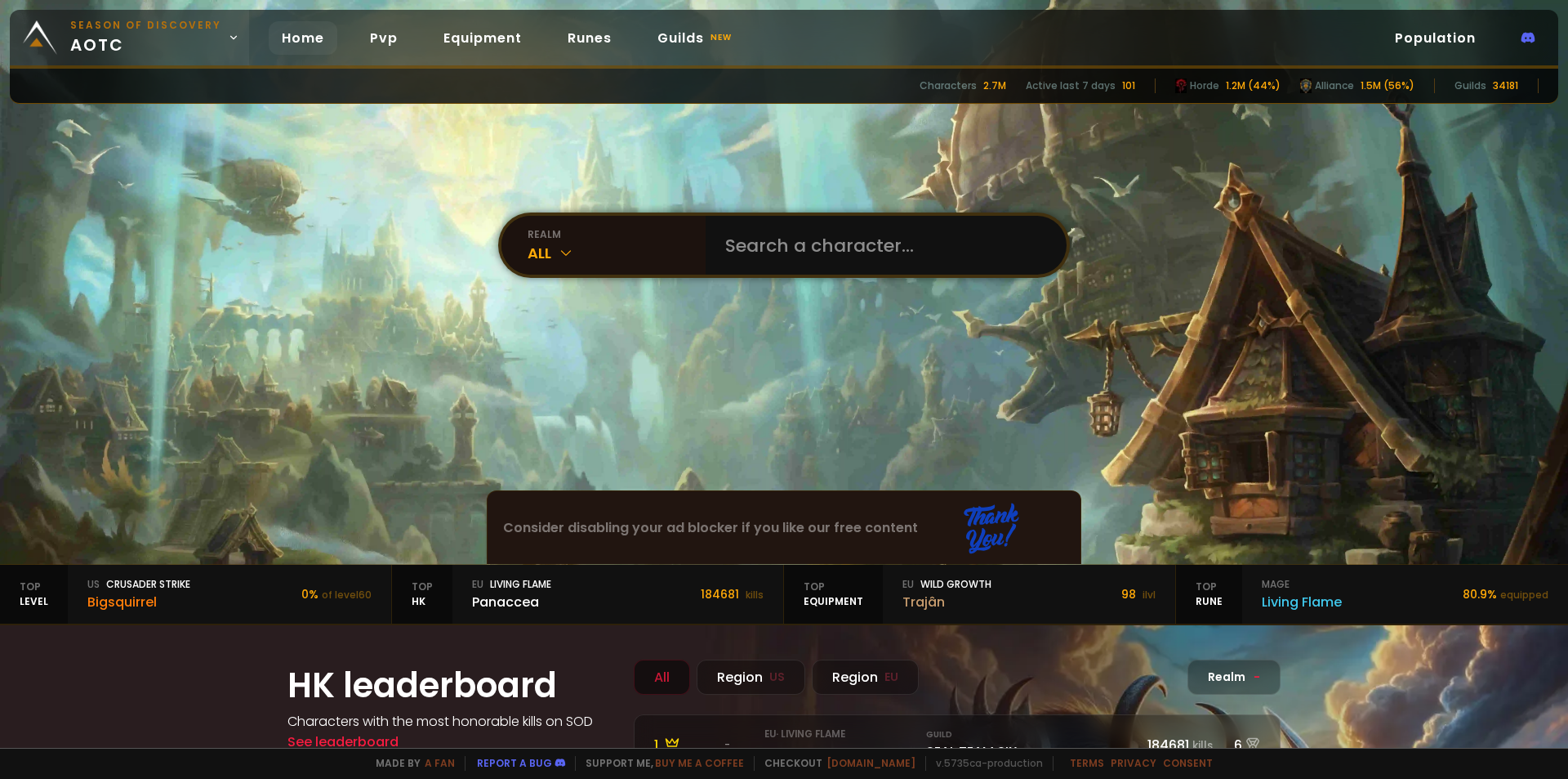
click at [220, 31] on link "Season of Discovery aotc" at bounding box center [130, 37] width 240 height 56
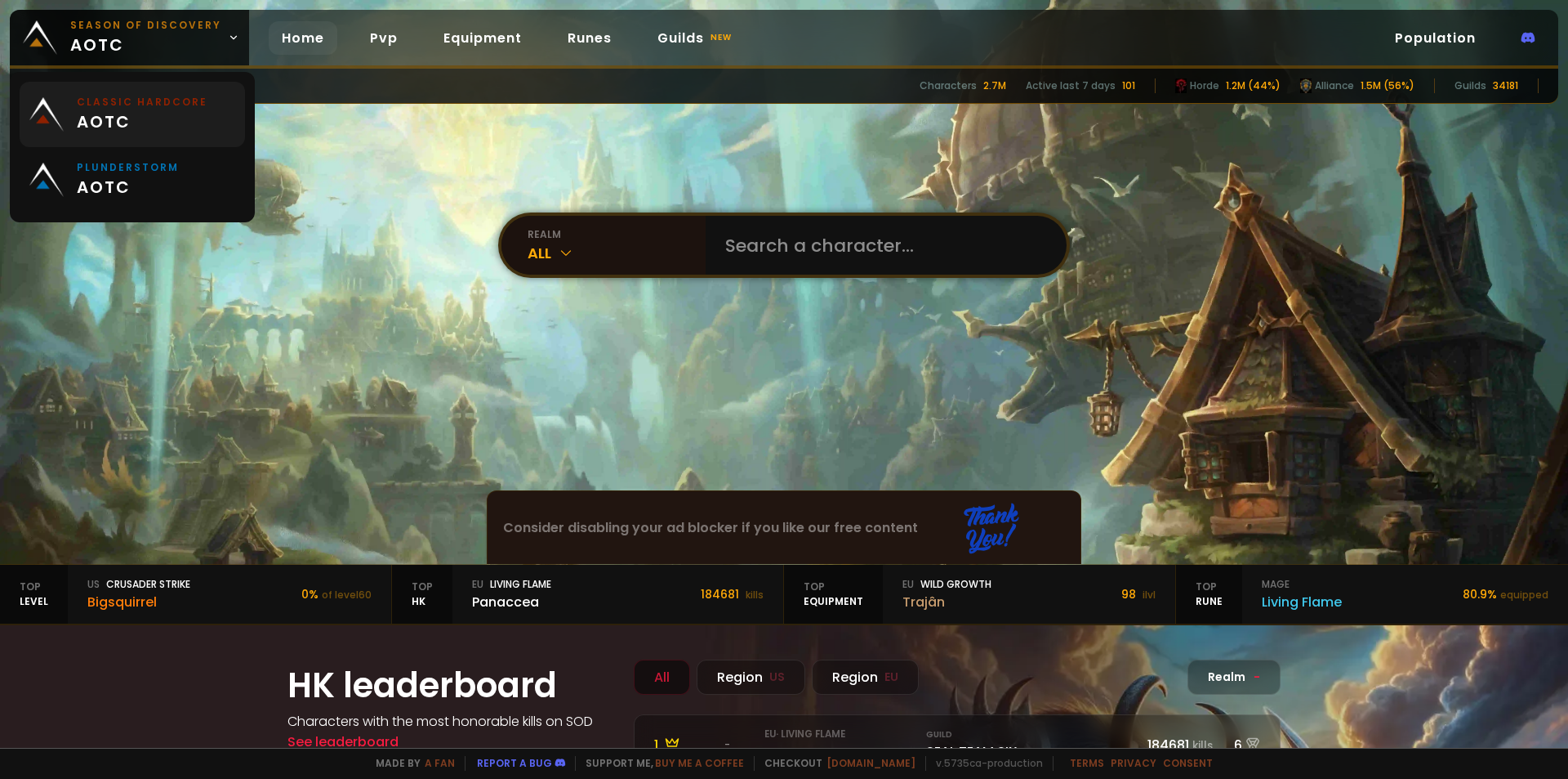
click at [168, 106] on small "Classic Hardcore" at bounding box center [142, 101] width 131 height 15
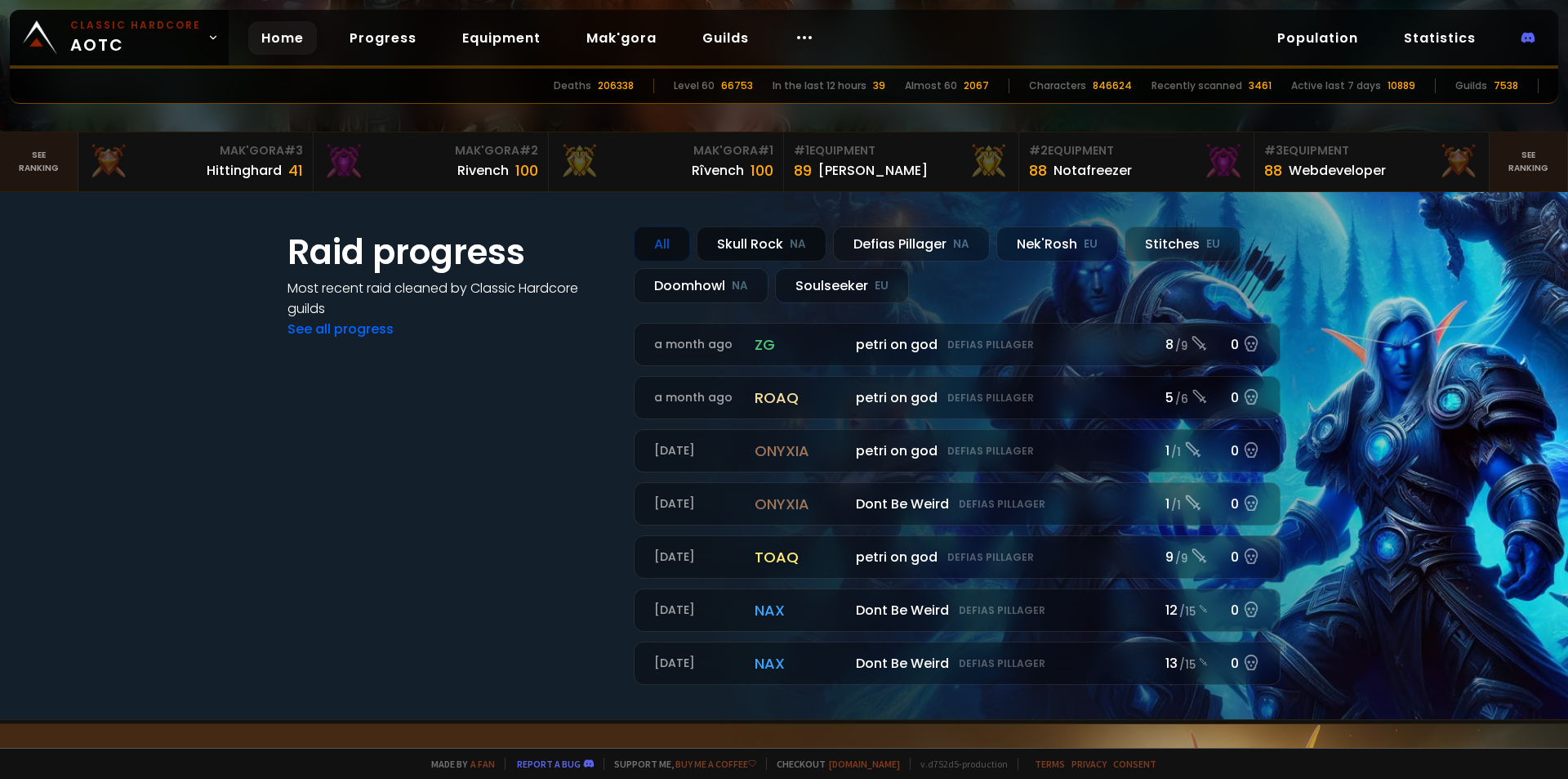
scroll to position [490, 0]
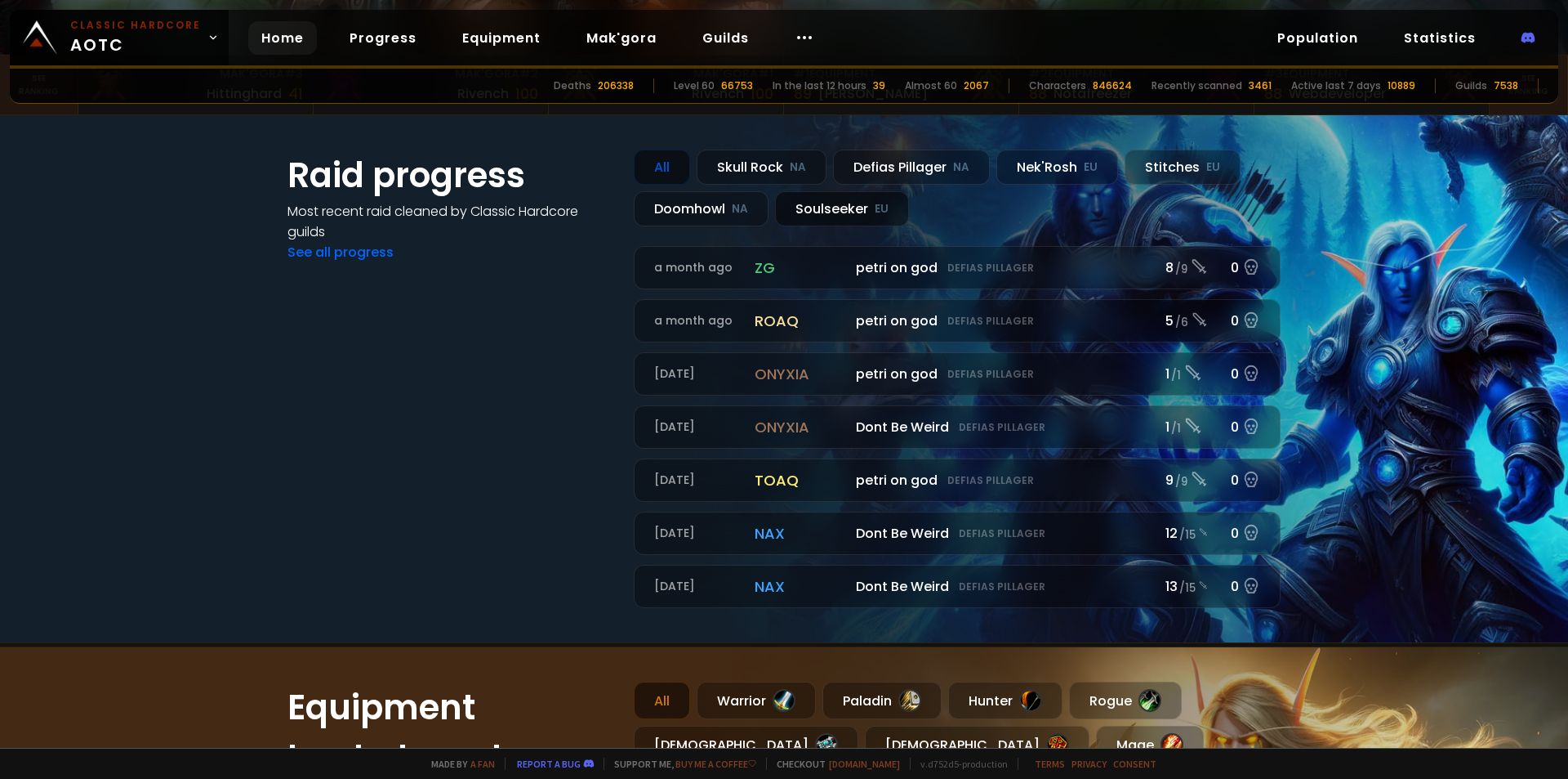
click at [841, 205] on div "Soulseeker EU" at bounding box center [841, 209] width 134 height 35
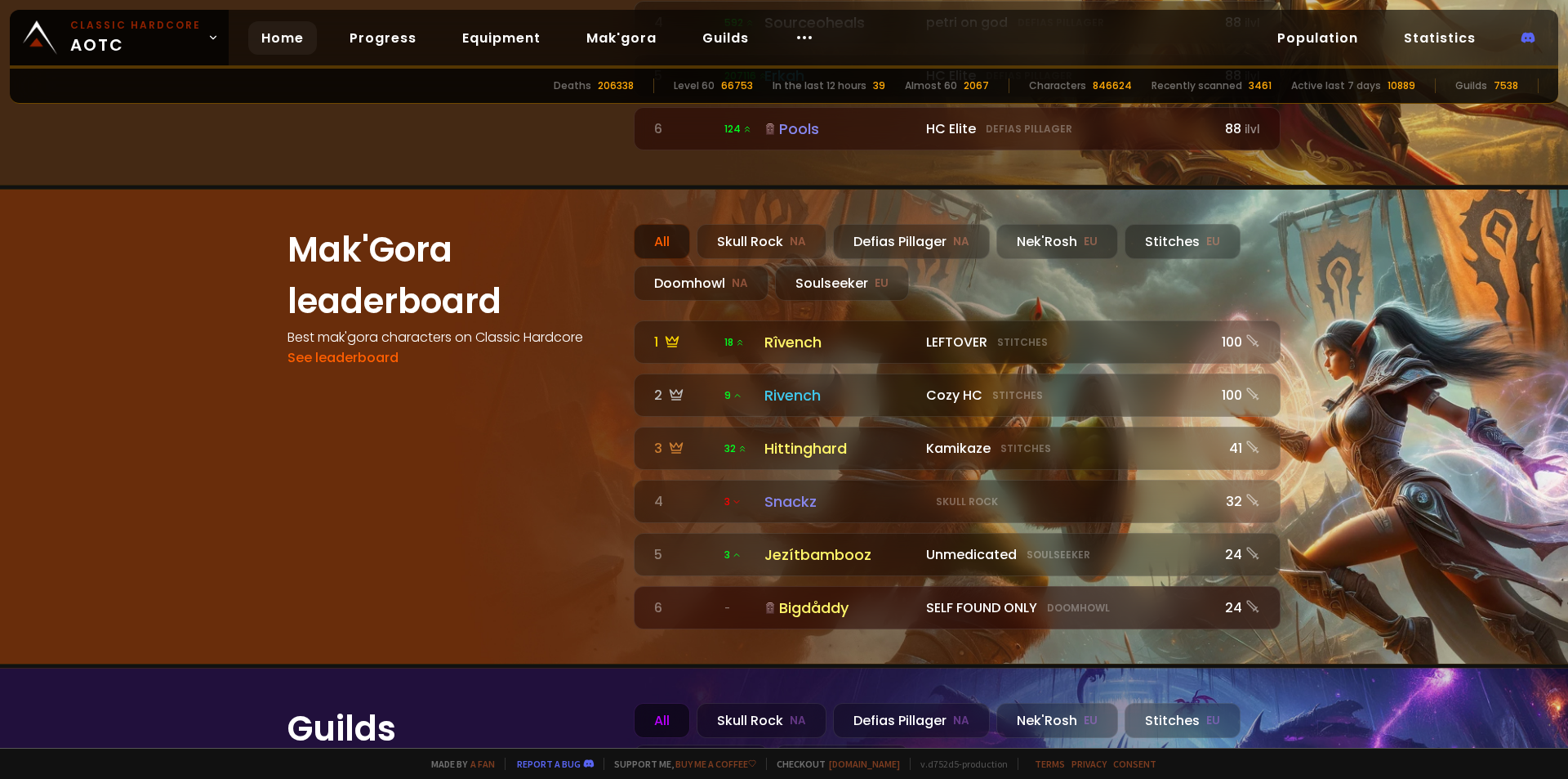
scroll to position [1471, 0]
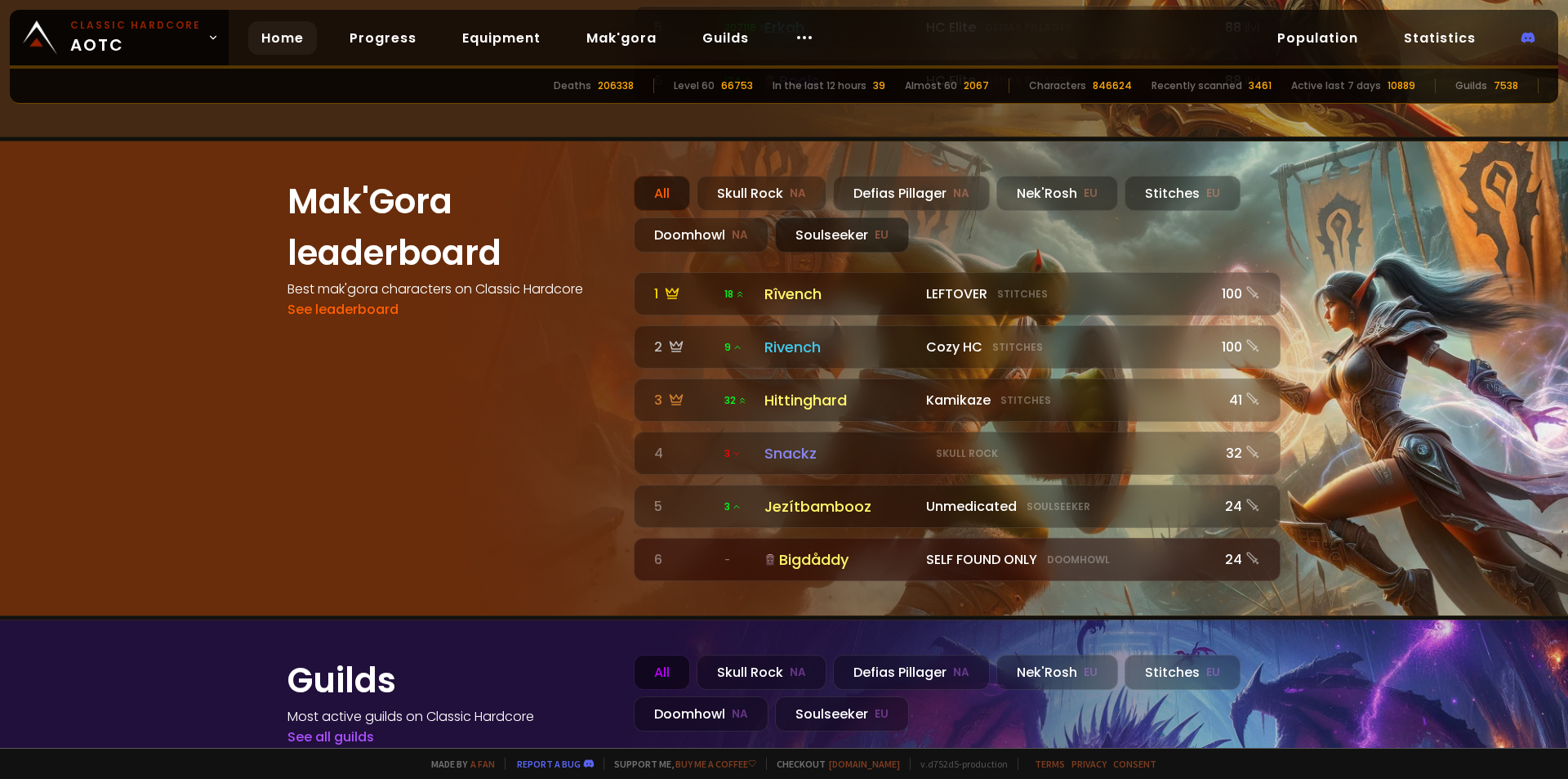
click at [838, 217] on div "Soulseeker EU" at bounding box center [841, 235] width 134 height 35
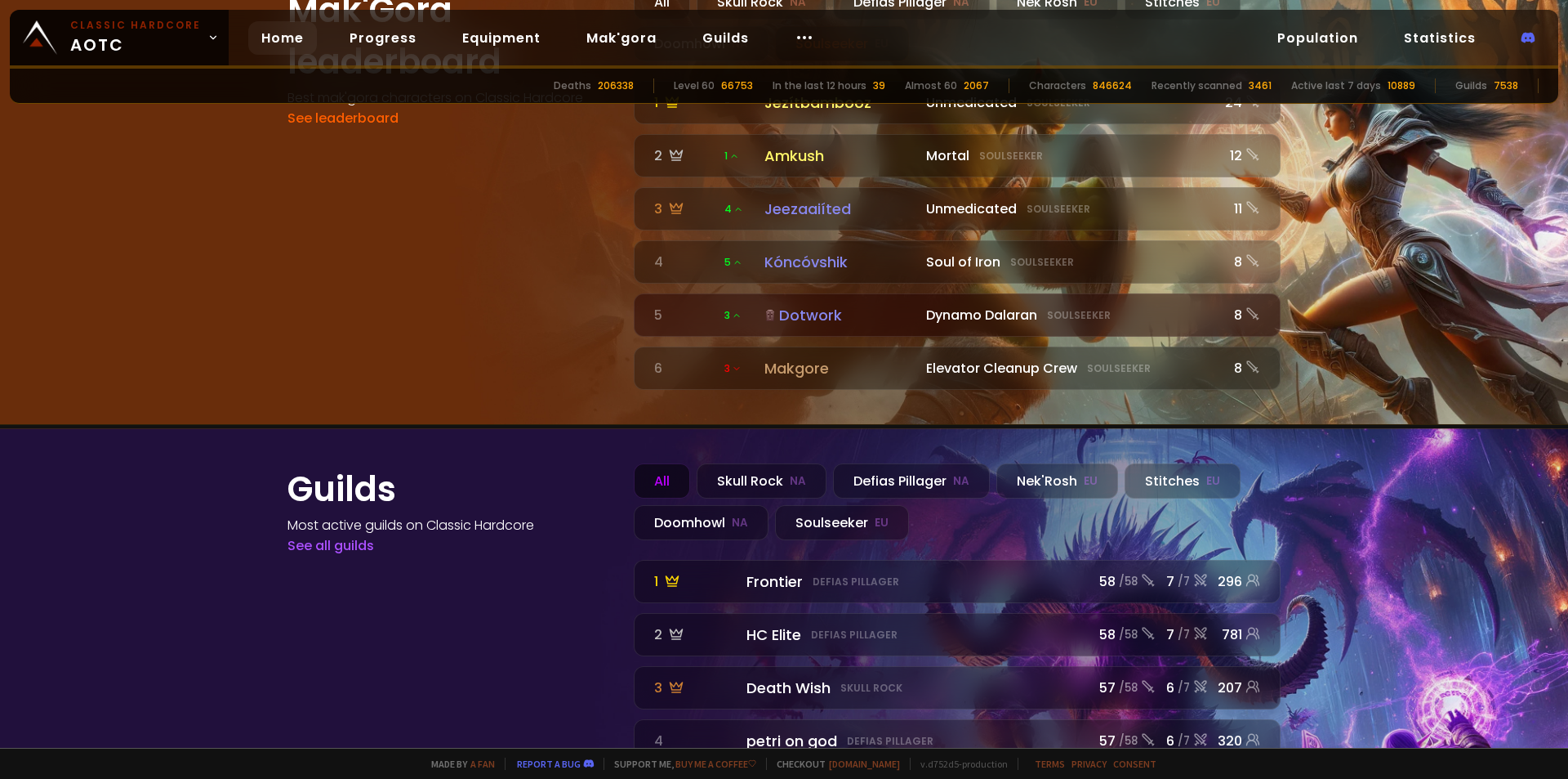
scroll to position [1716, 0]
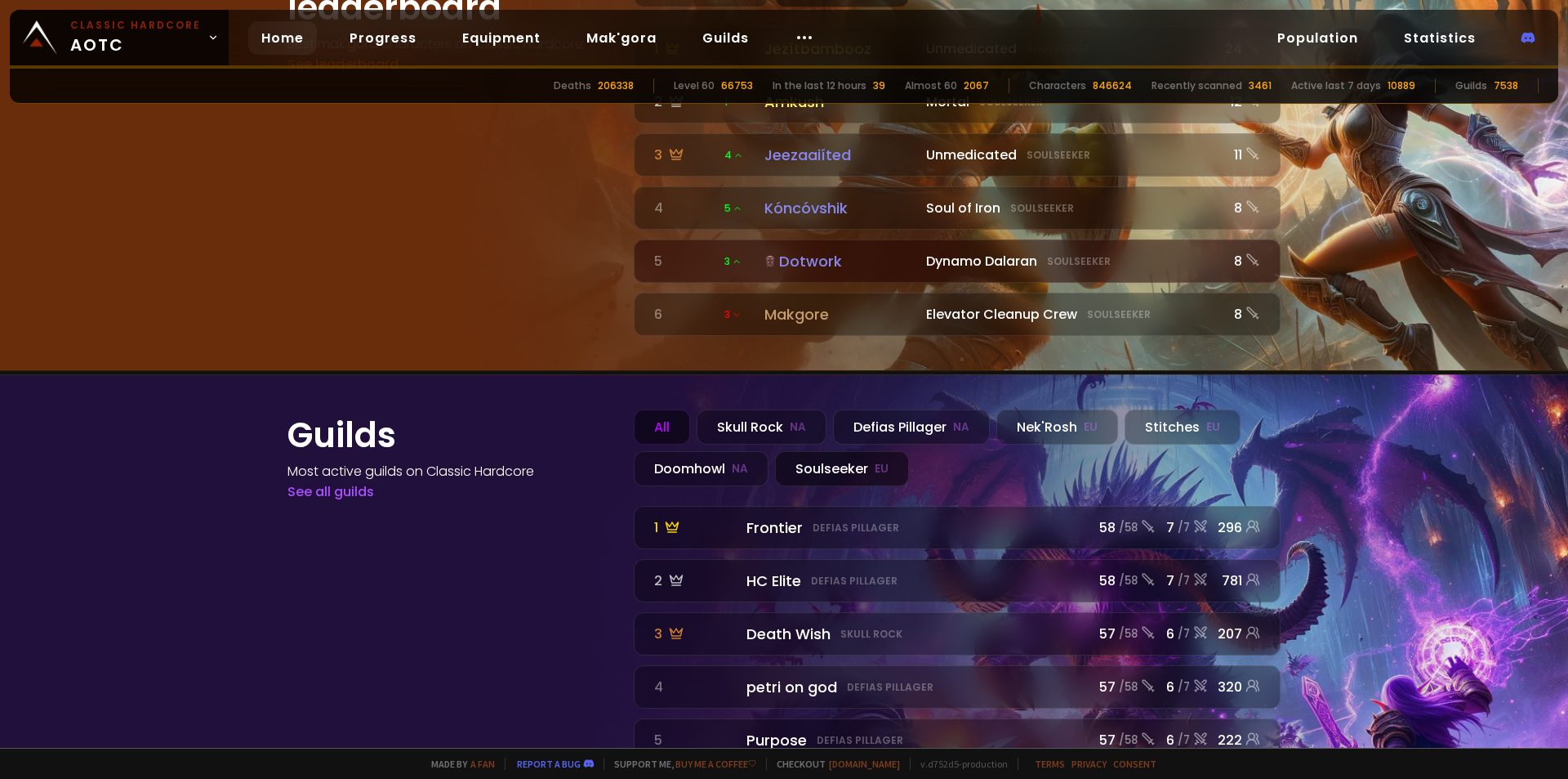
click at [849, 451] on div "Soulseeker EU" at bounding box center [841, 469] width 134 height 35
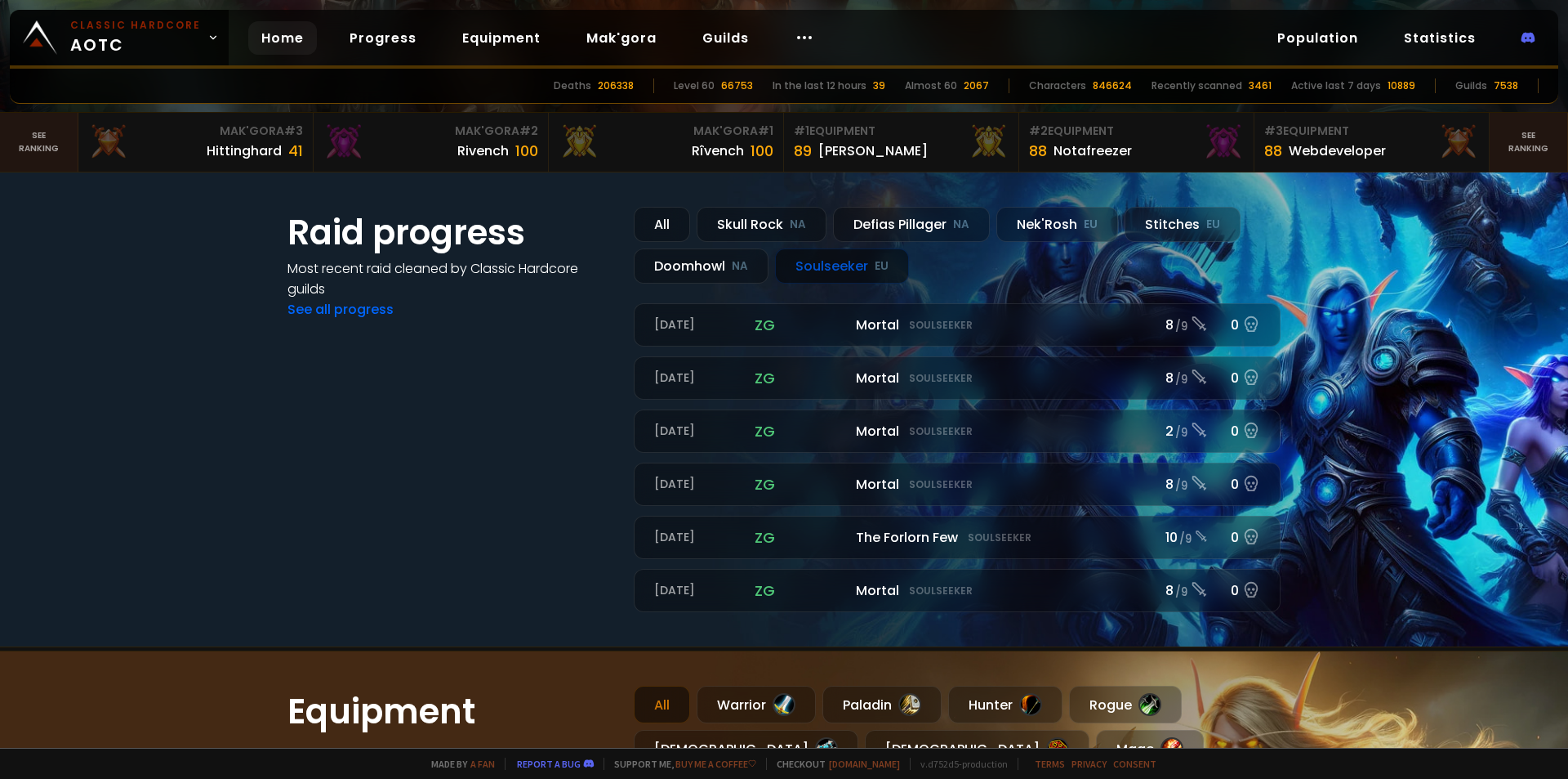
scroll to position [277, 0]
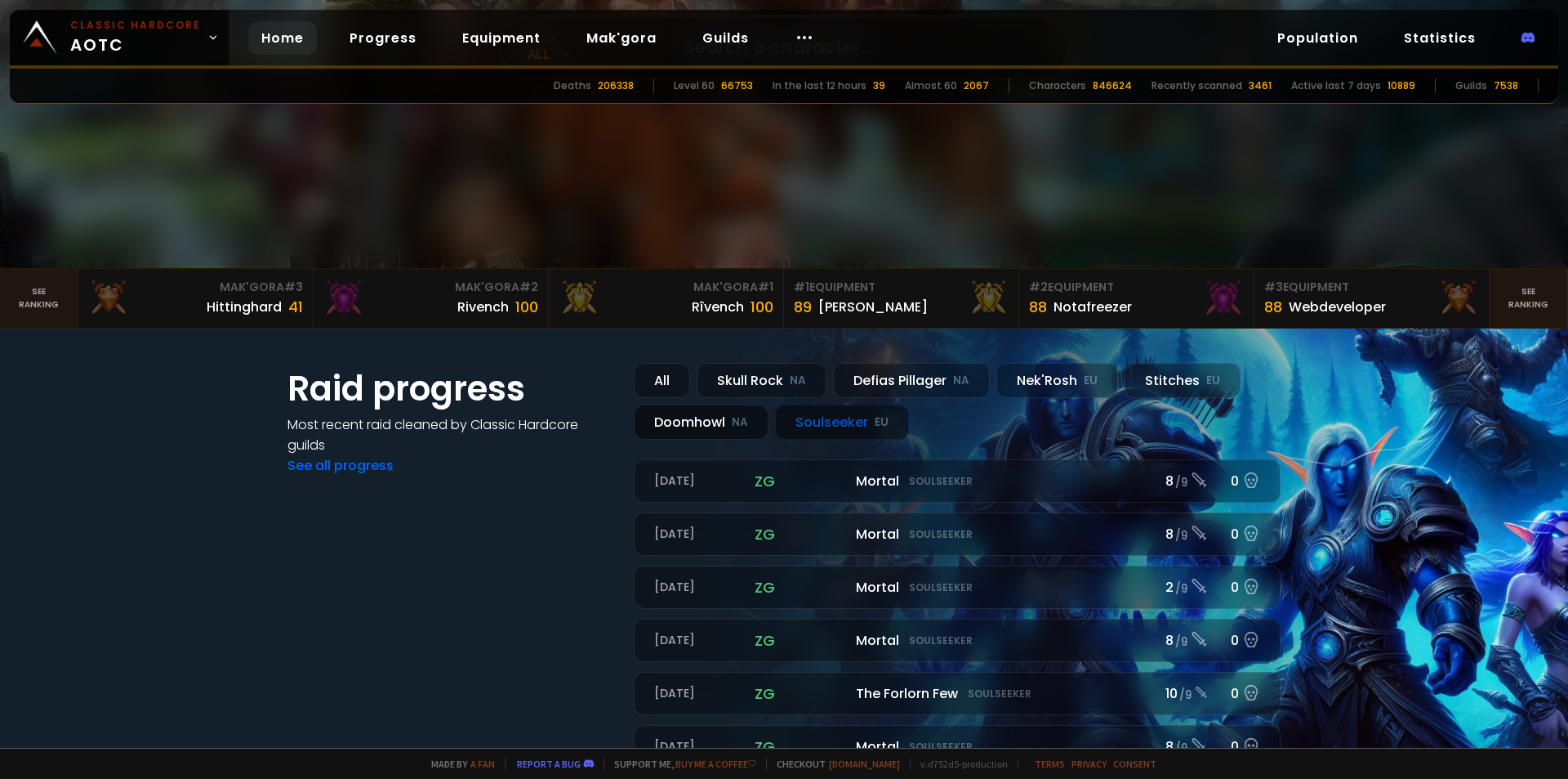
click at [701, 432] on div "Doomhowl NA" at bounding box center [701, 422] width 134 height 35
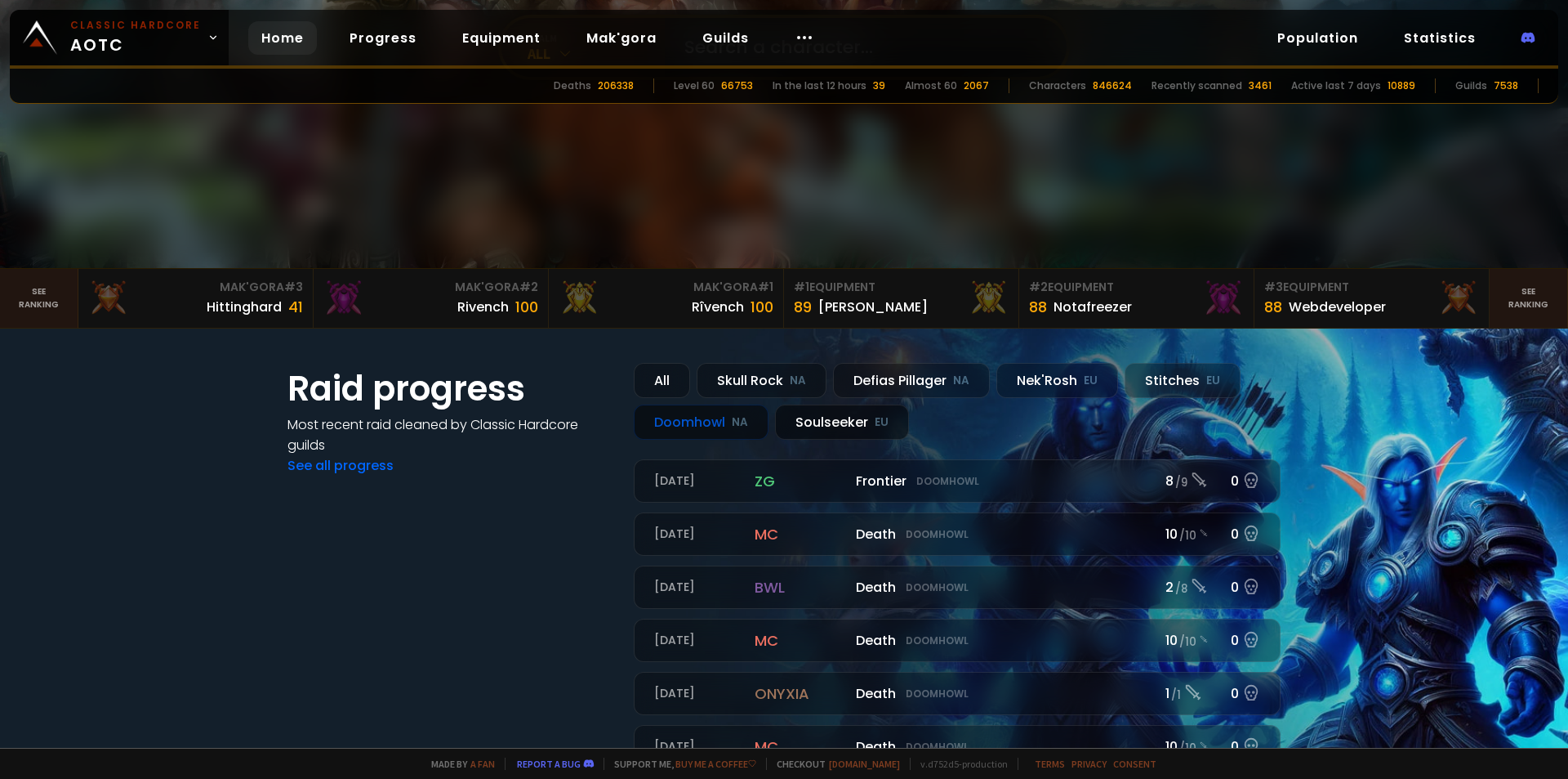
click at [806, 421] on div "Soulseeker EU" at bounding box center [841, 422] width 134 height 35
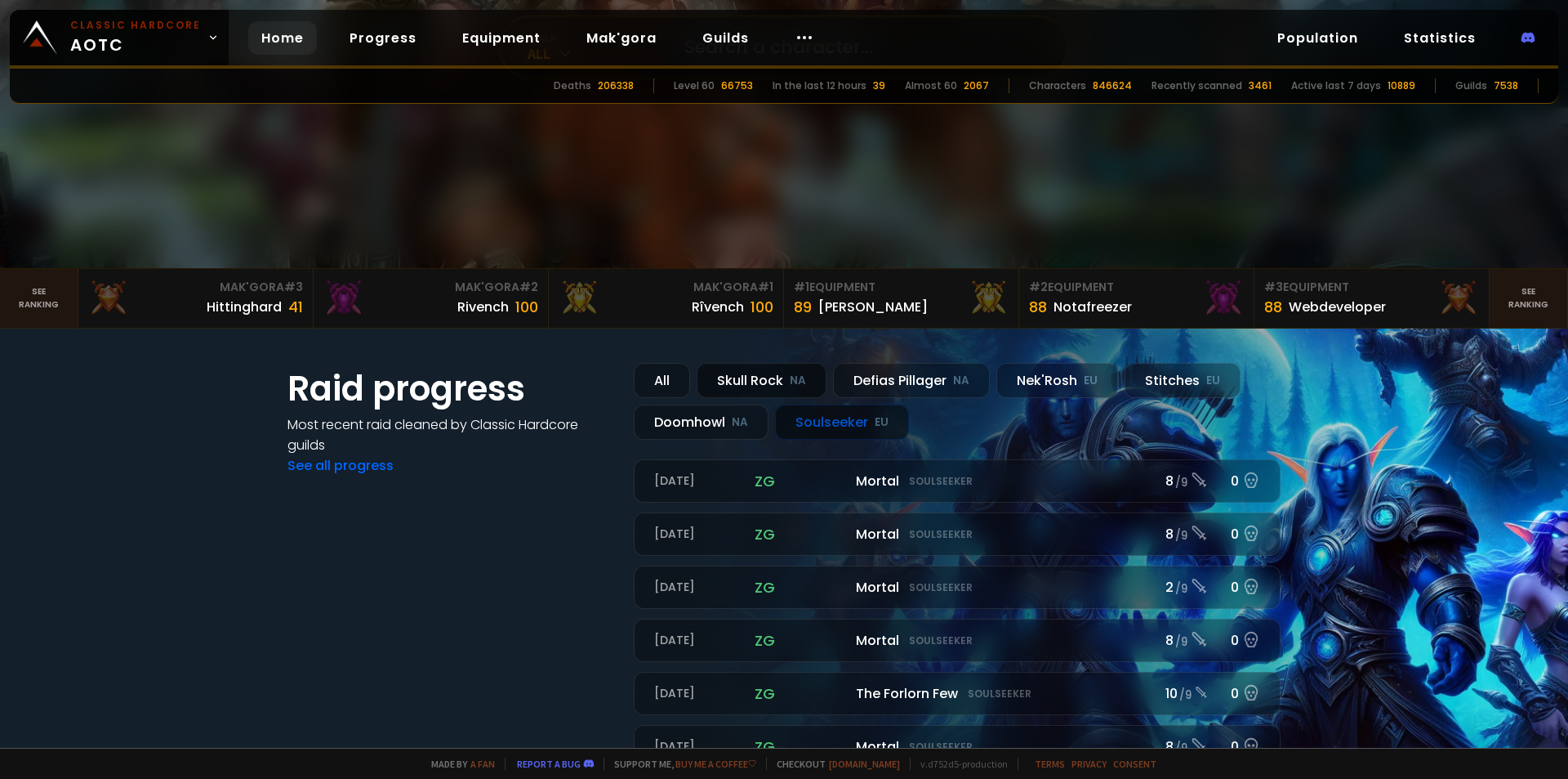
click at [760, 373] on div "Skull Rock NA" at bounding box center [761, 380] width 130 height 35
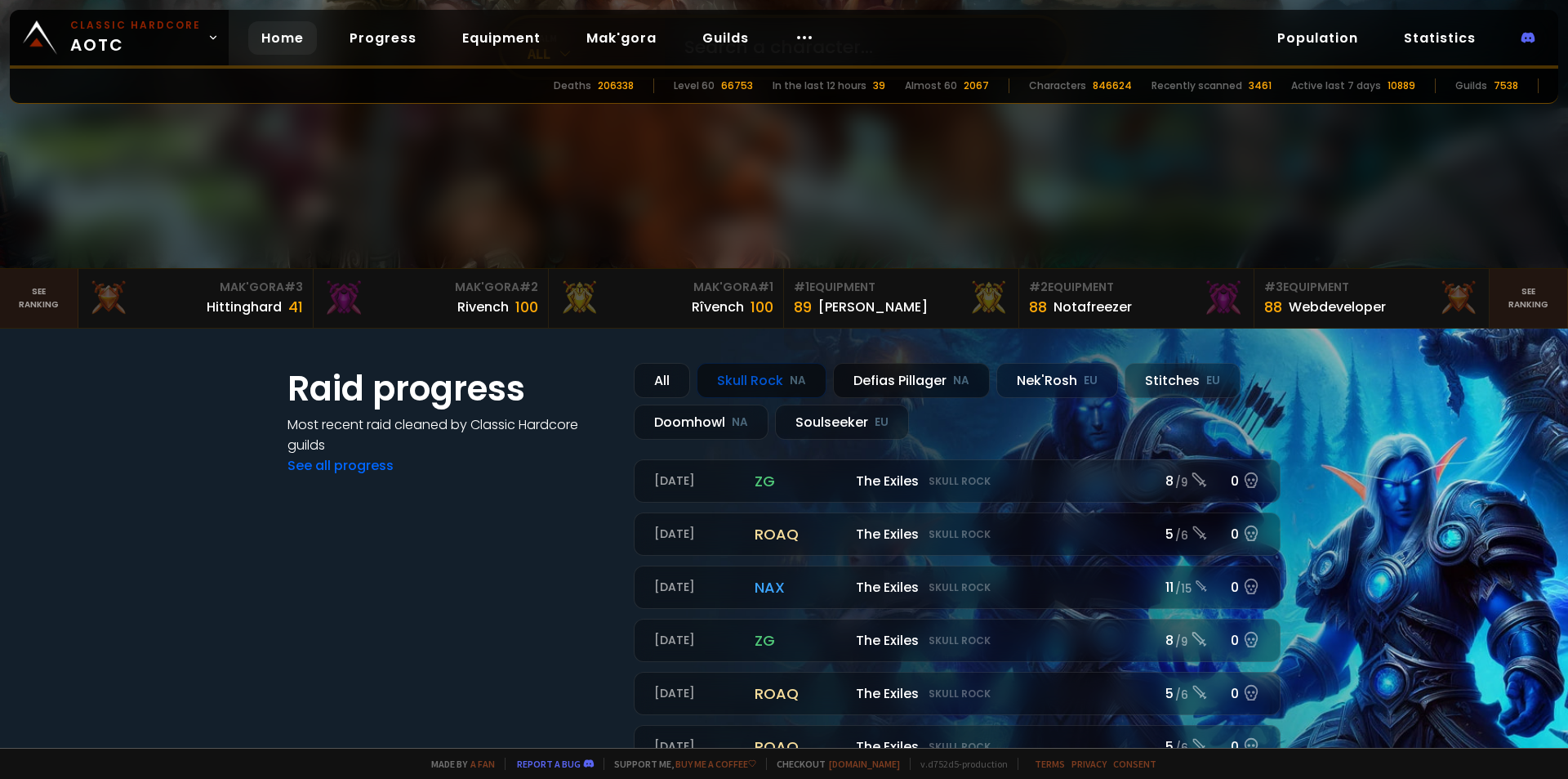
click at [855, 380] on div "Defias Pillager NA" at bounding box center [911, 380] width 157 height 35
click at [753, 373] on div "Skull Rock NA" at bounding box center [761, 380] width 130 height 35
click at [1030, 385] on div "Nek'Rosh EU" at bounding box center [1056, 380] width 122 height 35
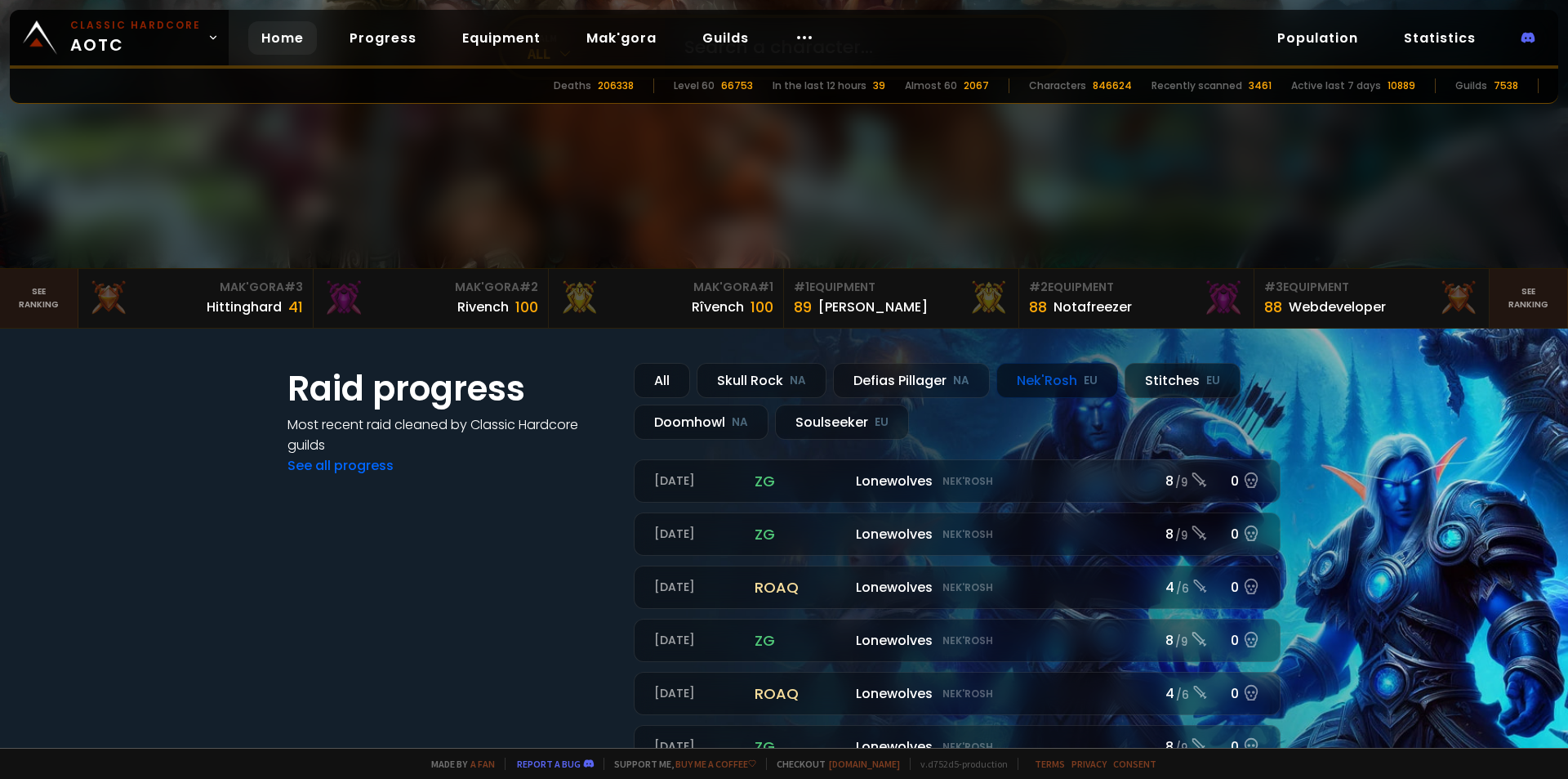
click at [1148, 388] on div "Stitches EU" at bounding box center [1182, 380] width 116 height 35
click at [816, 423] on div "Soulseeker EU" at bounding box center [841, 422] width 134 height 35
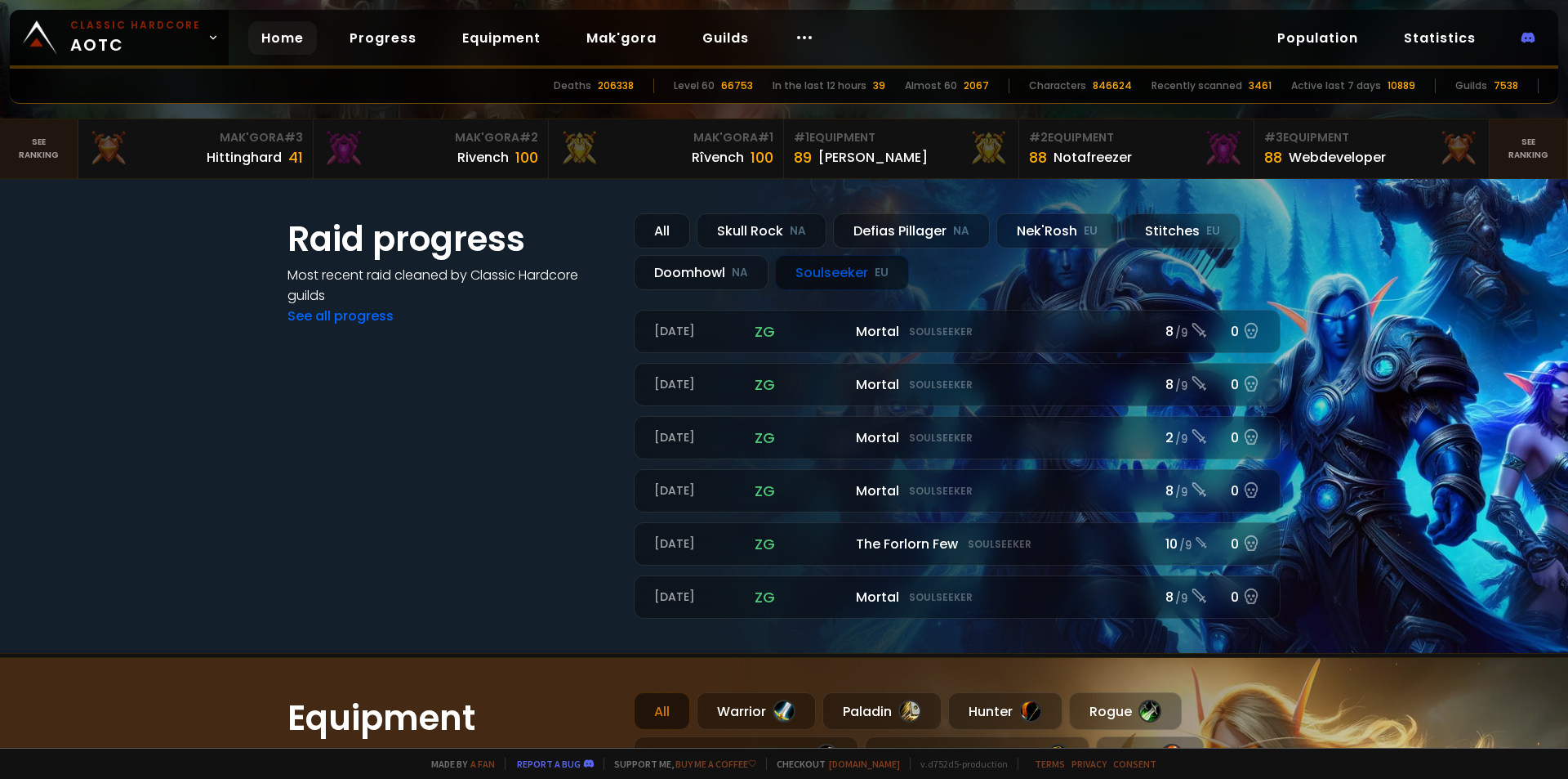
scroll to position [441, 0]
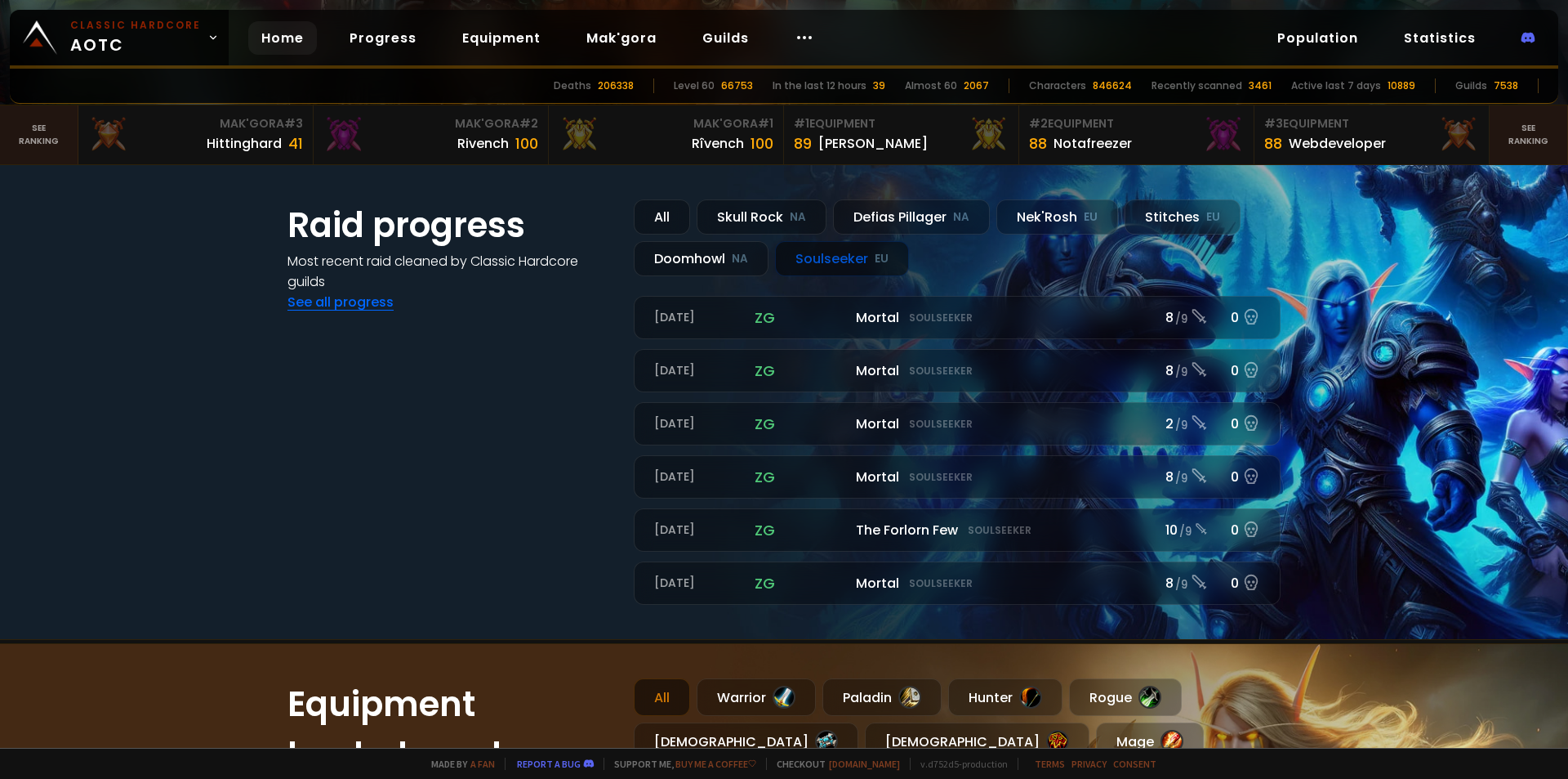
click at [320, 305] on link "See all progress" at bounding box center [340, 301] width 106 height 19
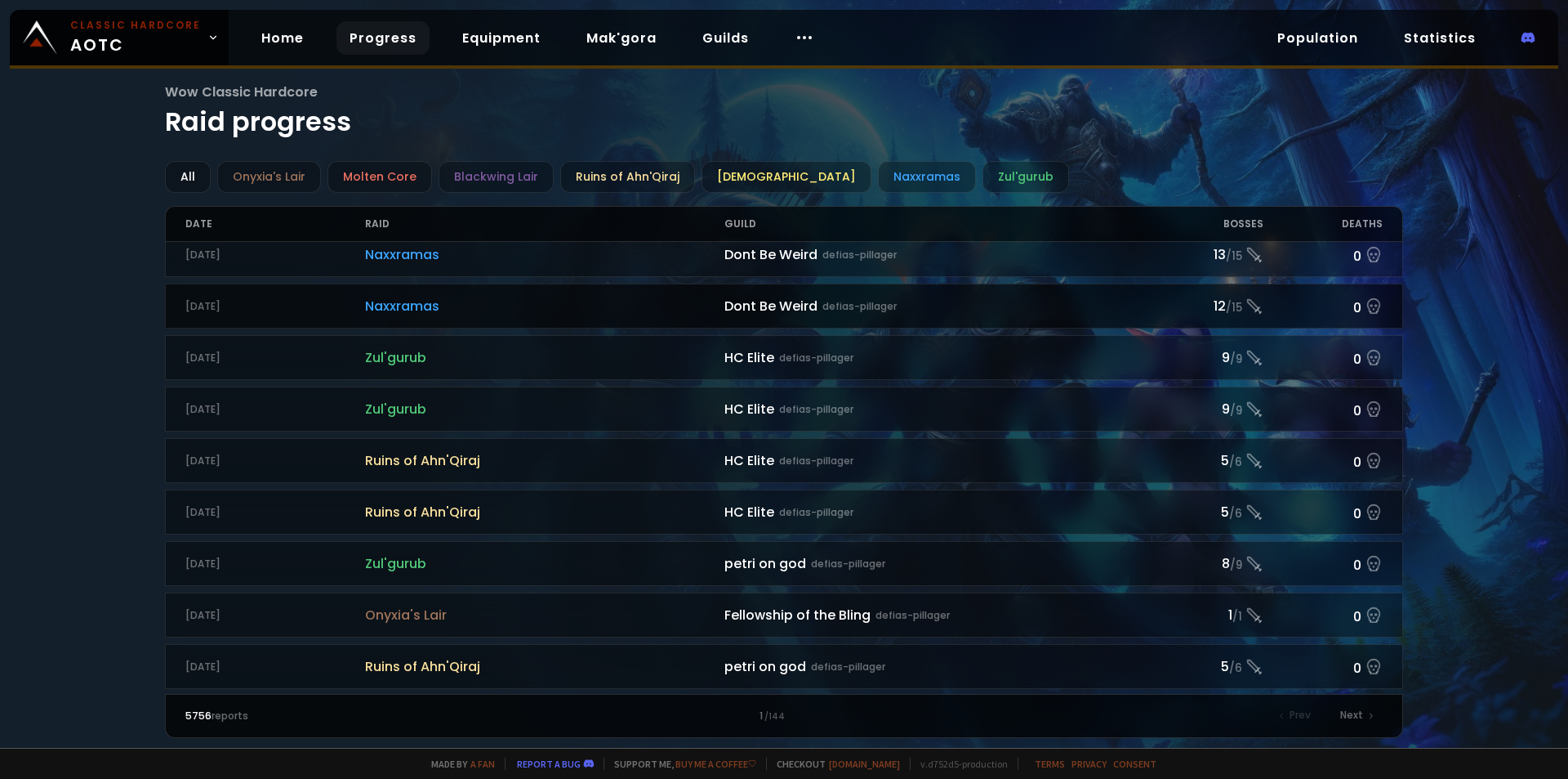
scroll to position [327, 0]
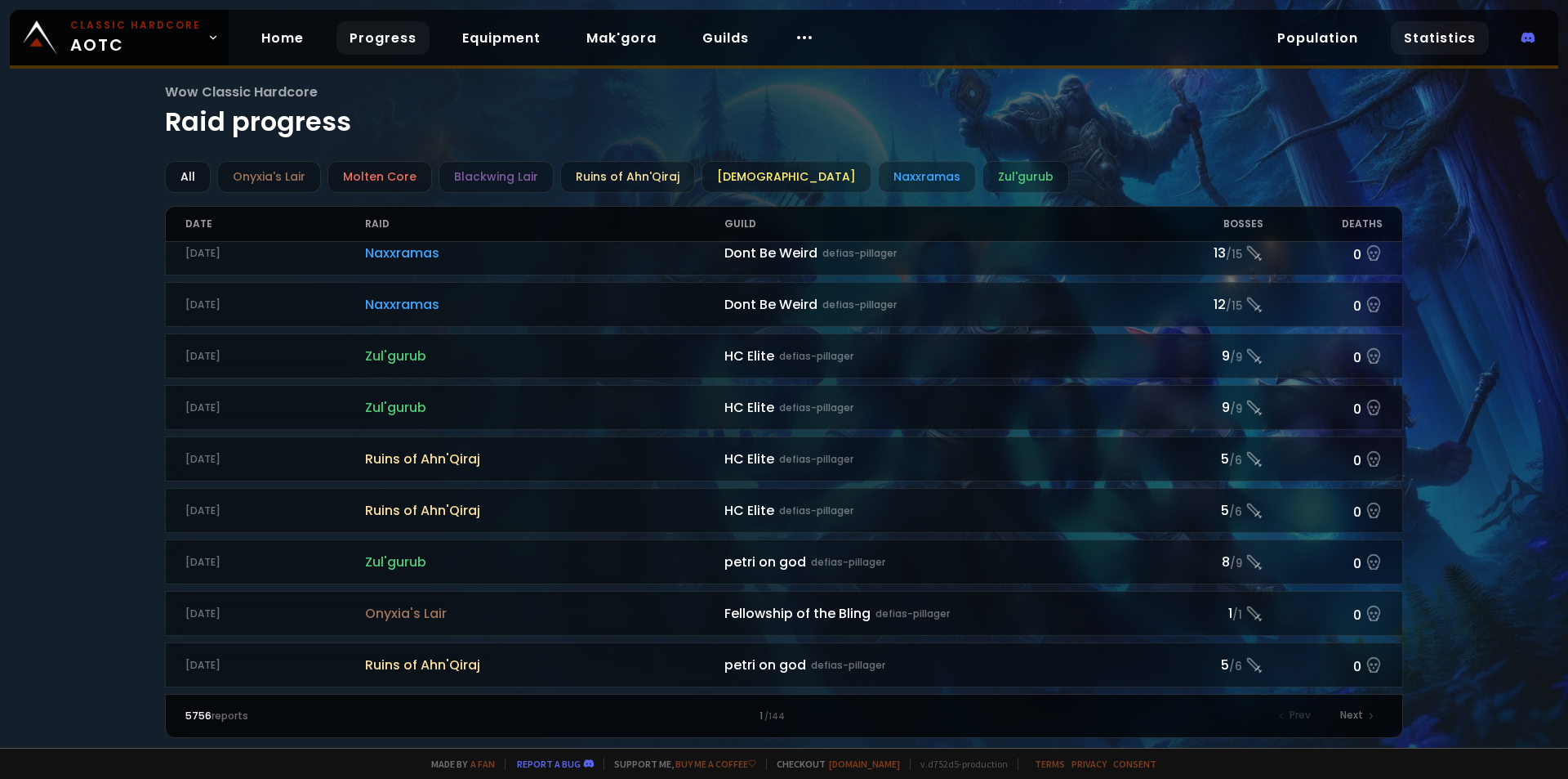
click at [1425, 44] on link "Statistics" at bounding box center [1439, 38] width 98 height 33
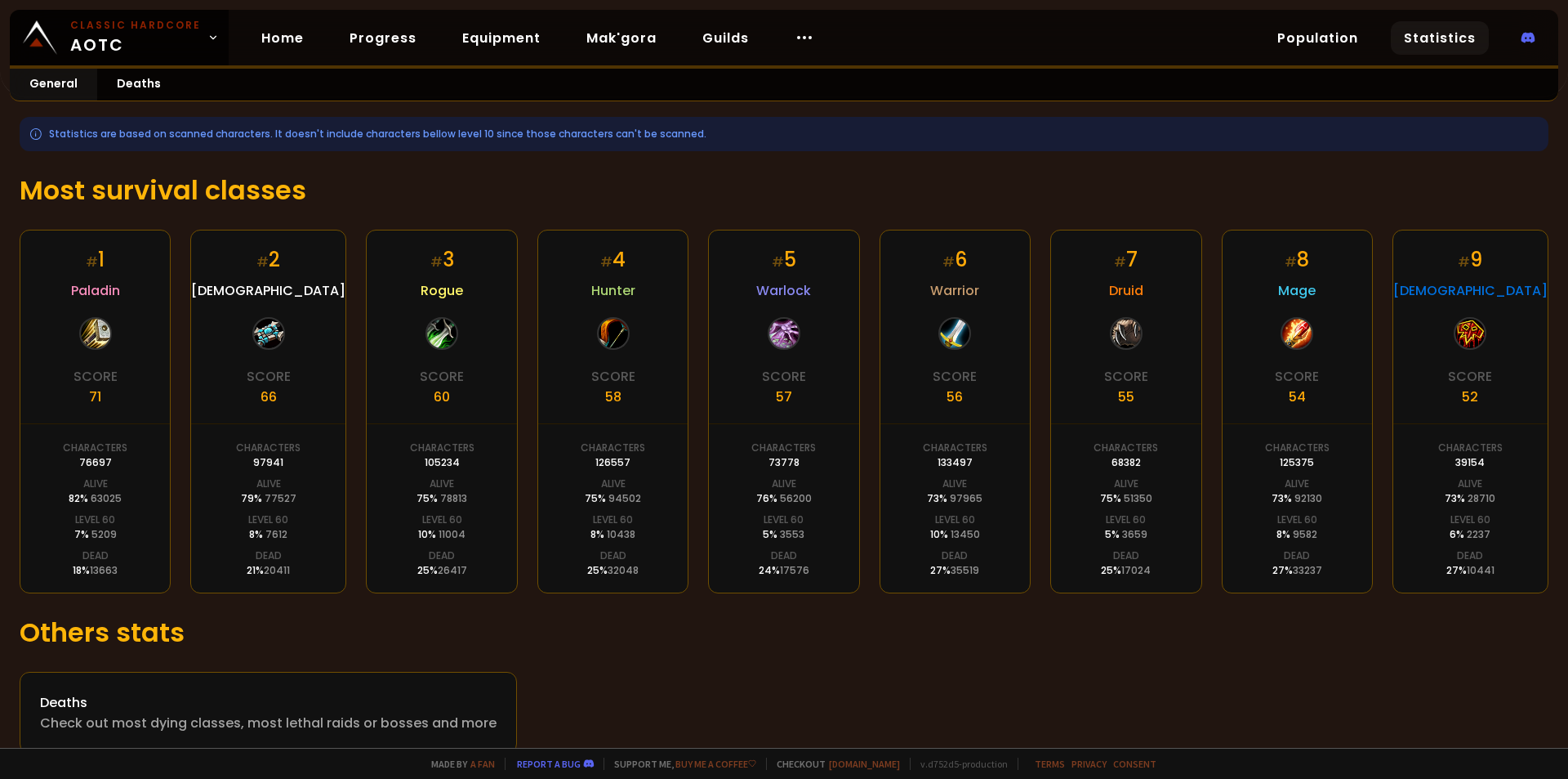
scroll to position [214, 0]
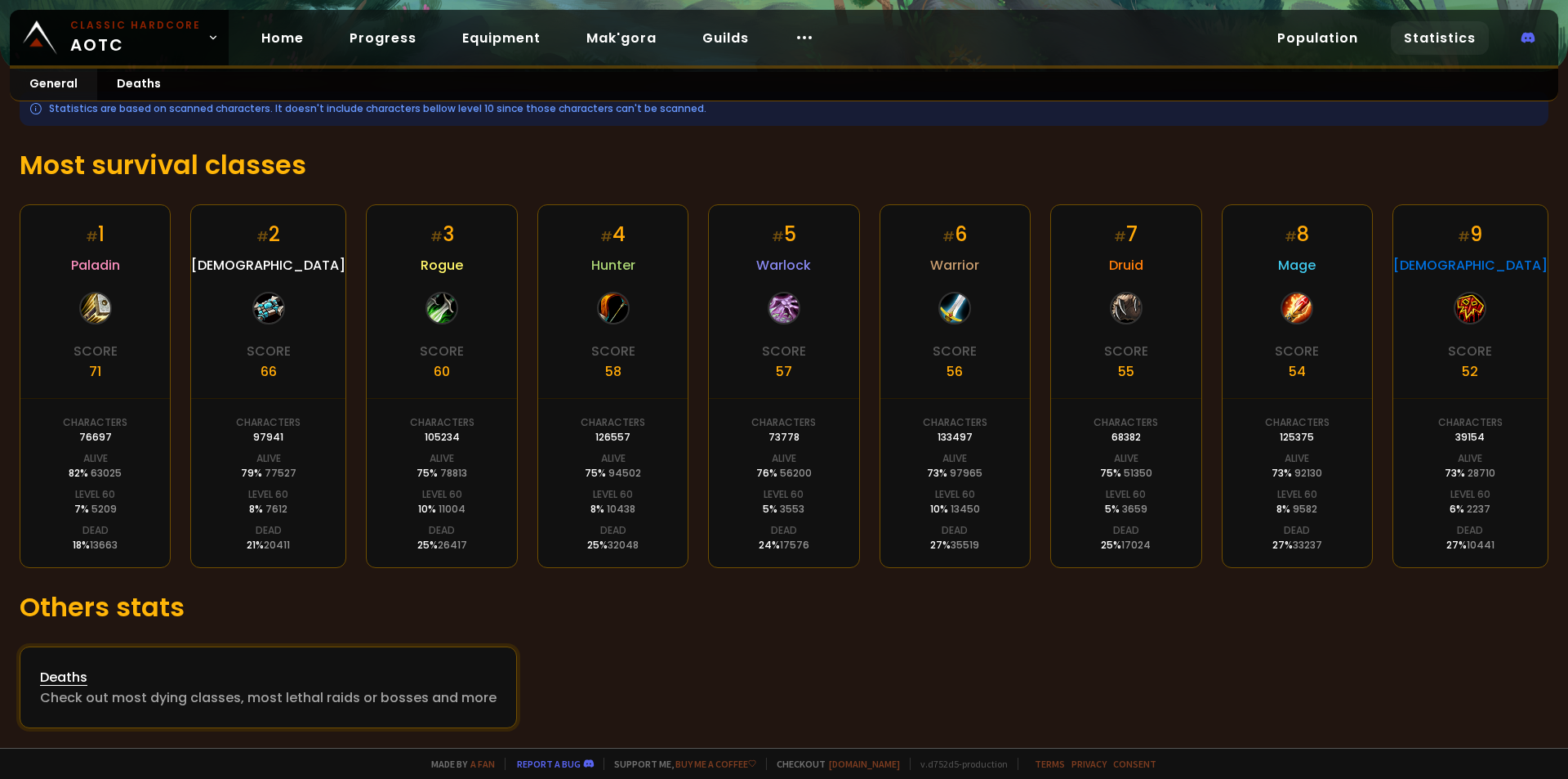
click at [75, 684] on div "Deaths" at bounding box center [268, 677] width 457 height 20
